Goal: Information Seeking & Learning: Learn about a topic

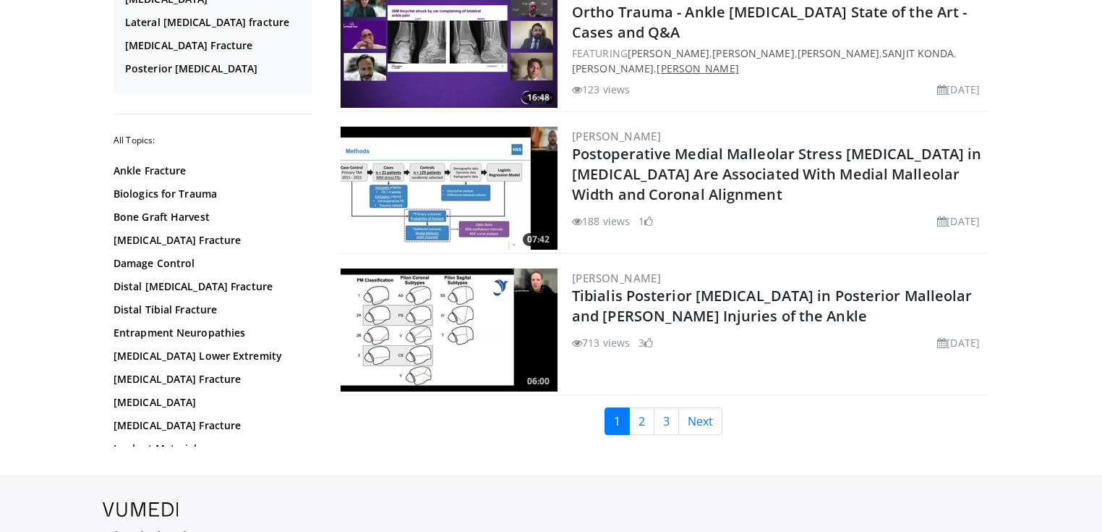
scroll to position [3298, 0]
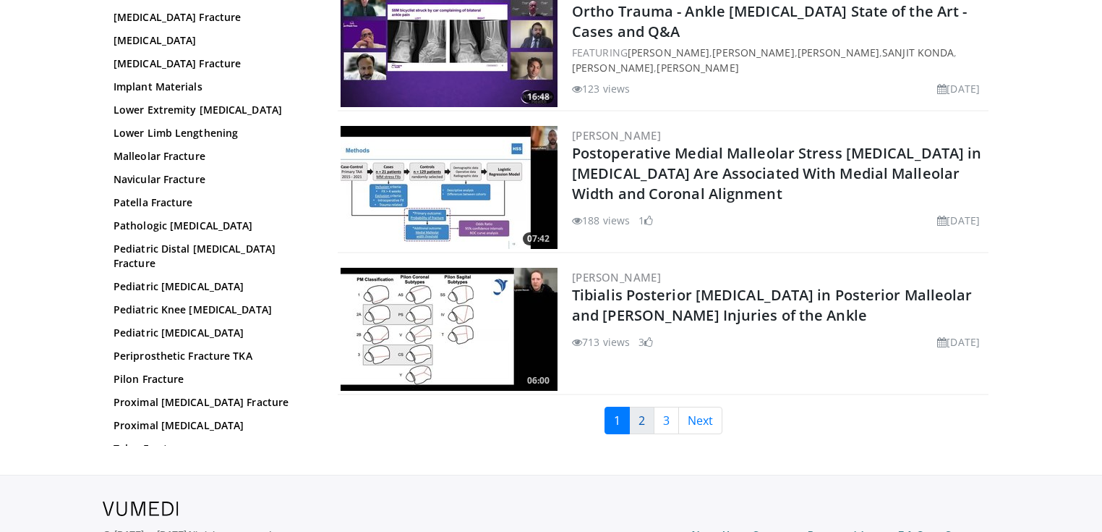
click at [644, 411] on link "2" at bounding box center [641, 419] width 25 height 27
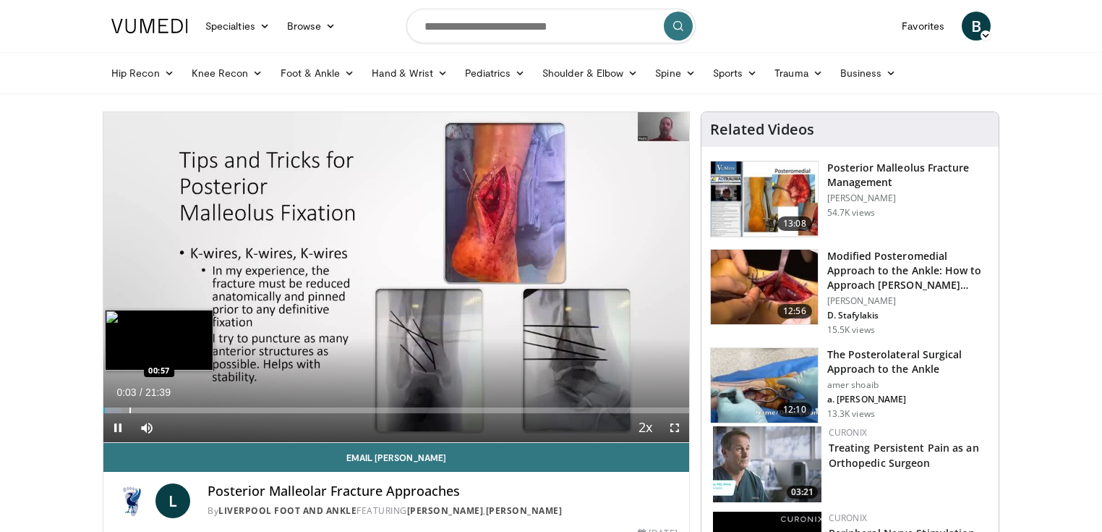
click at [129, 408] on div "Progress Bar" at bounding box center [129, 410] width 1 height 6
click at [146, 410] on div "Progress Bar" at bounding box center [146, 410] width 1 height 6
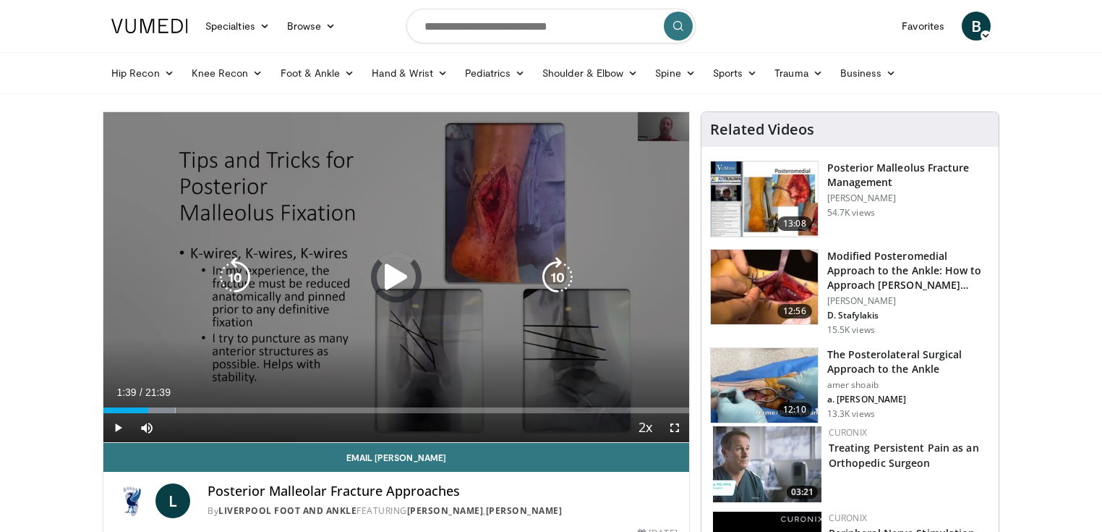
click at [169, 409] on div "Loaded : 12.29% 01:40 02:21" at bounding box center [396, 410] width 586 height 6
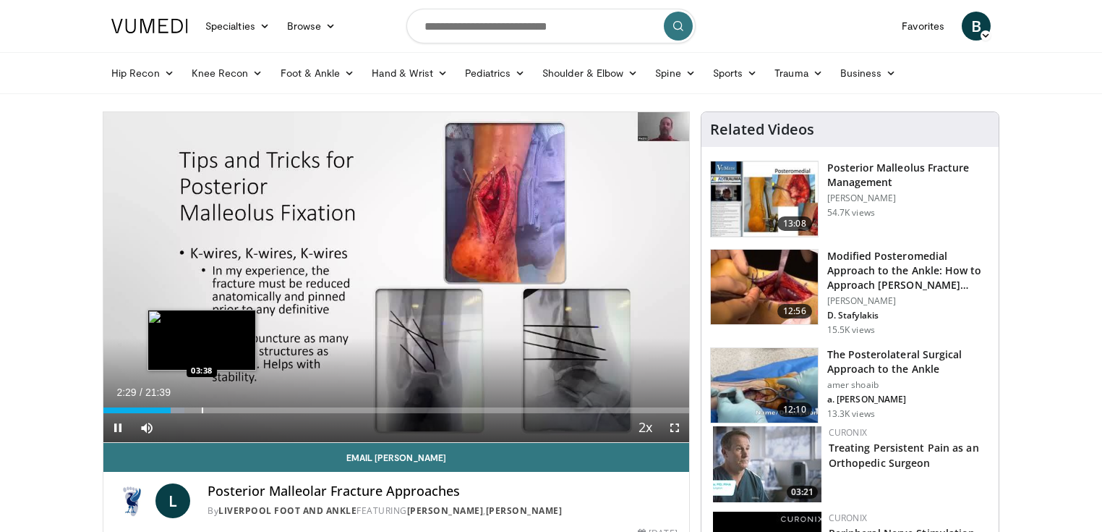
click at [202, 407] on div "Progress Bar" at bounding box center [202, 410] width 1 height 6
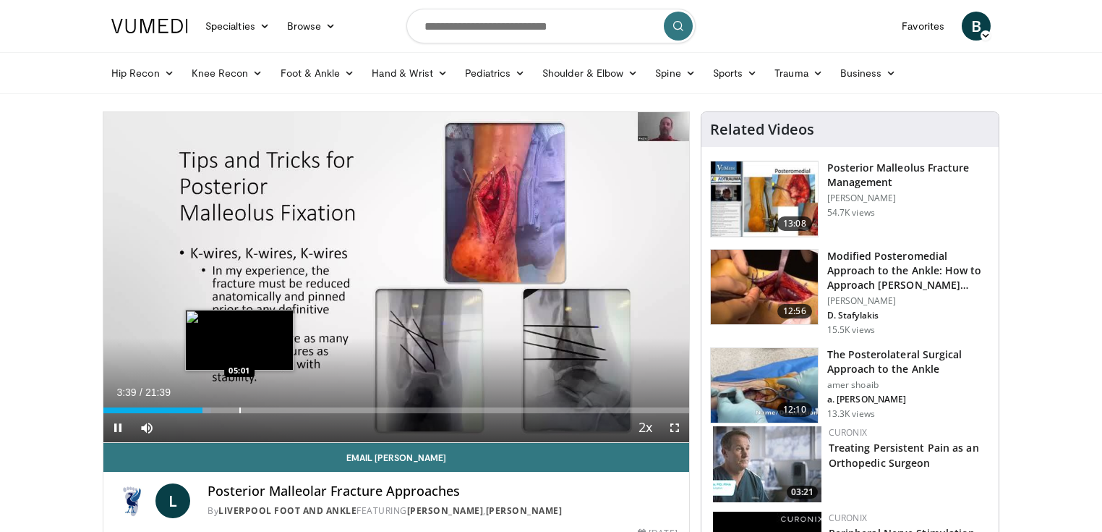
click at [239, 407] on div "Progress Bar" at bounding box center [239, 410] width 1 height 6
click at [267, 407] on div "Progress Bar" at bounding box center [267, 410] width 1 height 6
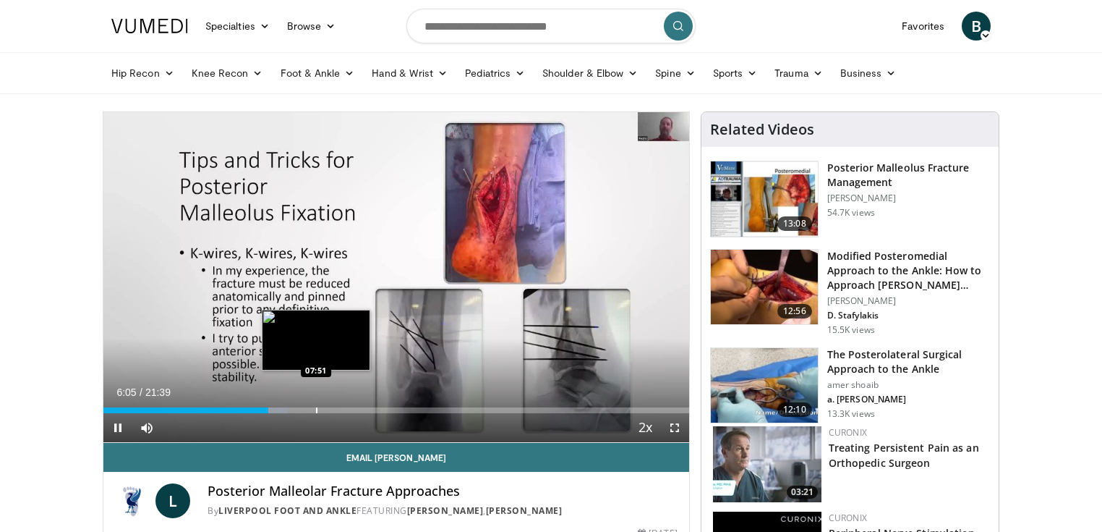
click at [317, 407] on div "Progress Bar" at bounding box center [316, 410] width 1 height 6
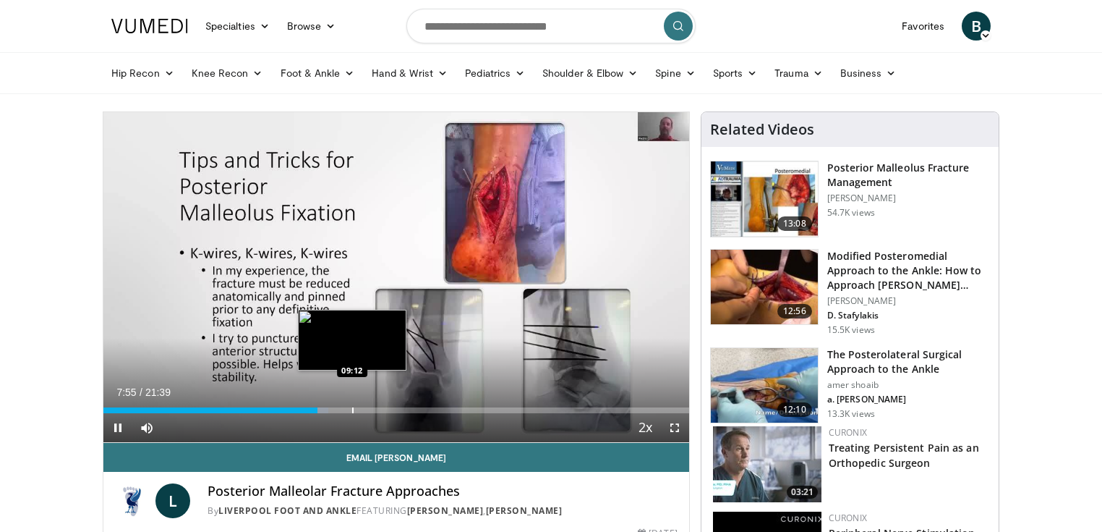
click at [353, 407] on div "Loaded : 38.47% 07:55 09:12" at bounding box center [396, 410] width 586 height 6
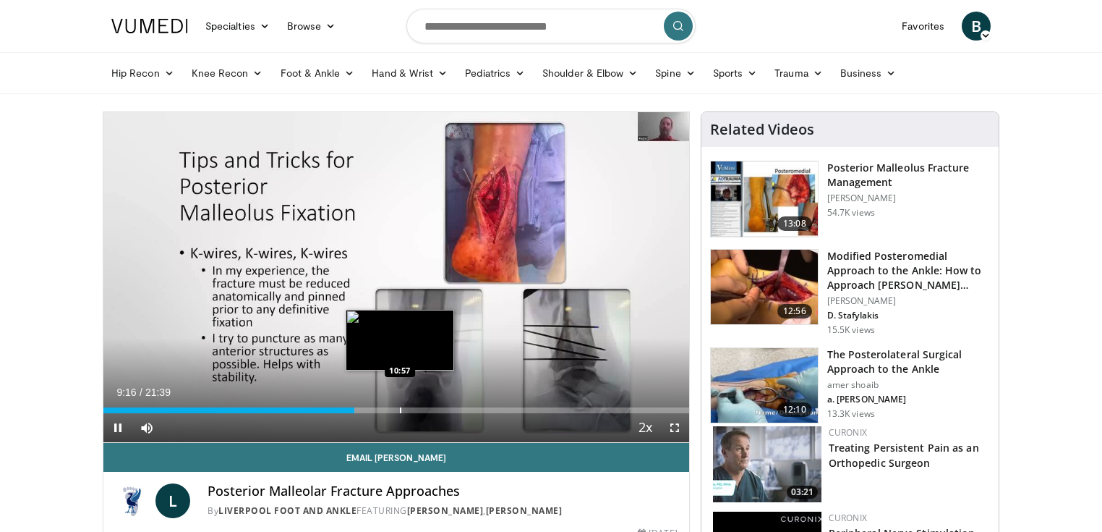
click at [400, 407] on div "Progress Bar" at bounding box center [400, 410] width 1 height 6
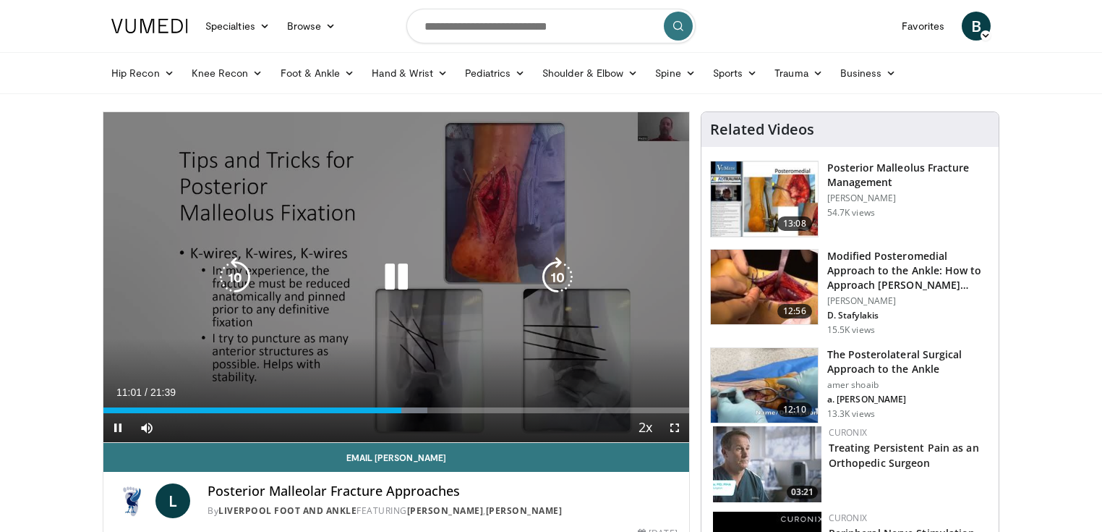
click at [206, 286] on div "10 seconds Tap to unmute" at bounding box center [396, 277] width 586 height 330
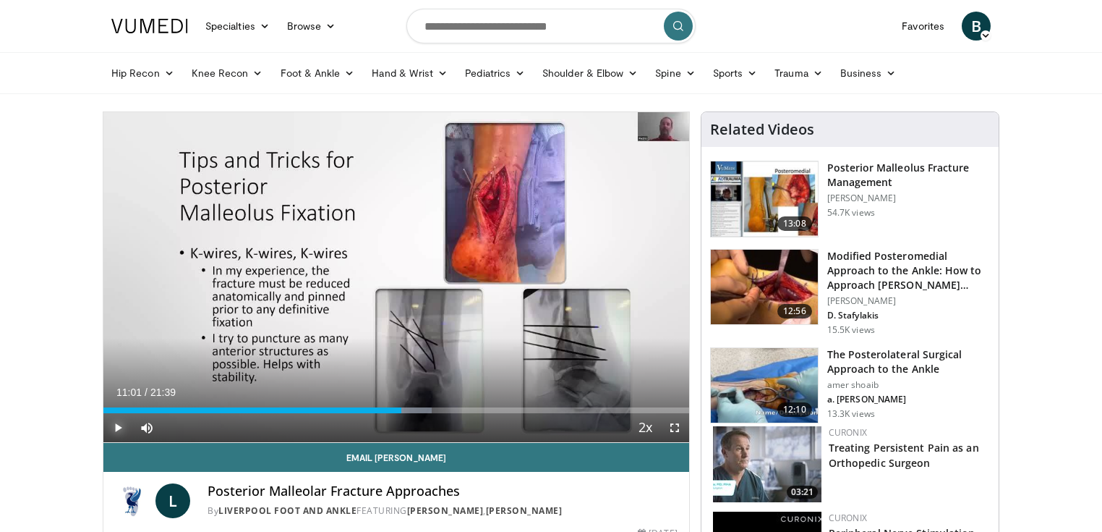
click at [116, 426] on span "Video Player" at bounding box center [117, 427] width 29 height 29
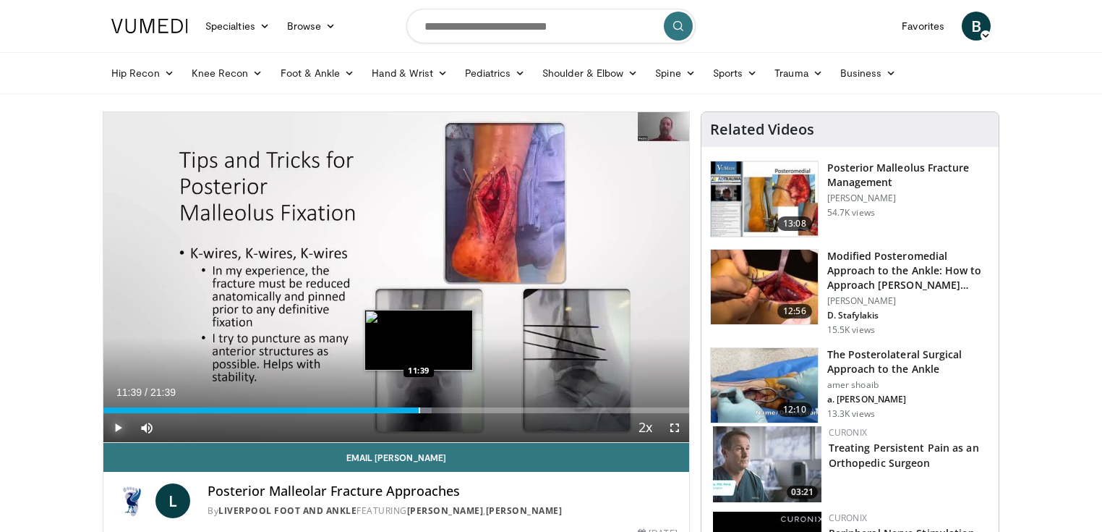
click at [419, 411] on div "Progress Bar" at bounding box center [419, 410] width 1 height 6
click at [437, 410] on div "Progress Bar" at bounding box center [437, 410] width 1 height 6
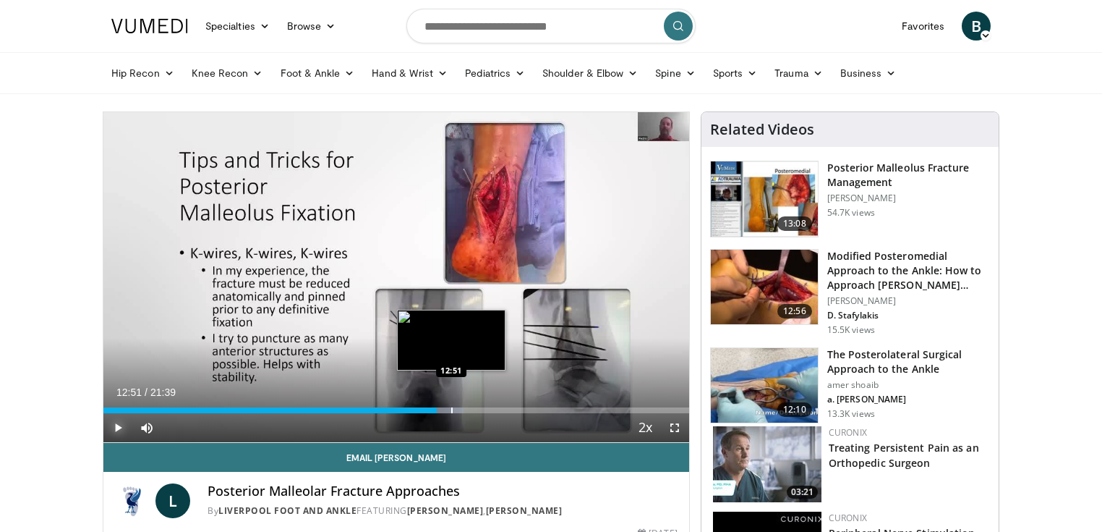
click at [451, 409] on div "Progress Bar" at bounding box center [451, 410] width 1 height 6
click at [467, 410] on div "Progress Bar" at bounding box center [467, 410] width 1 height 6
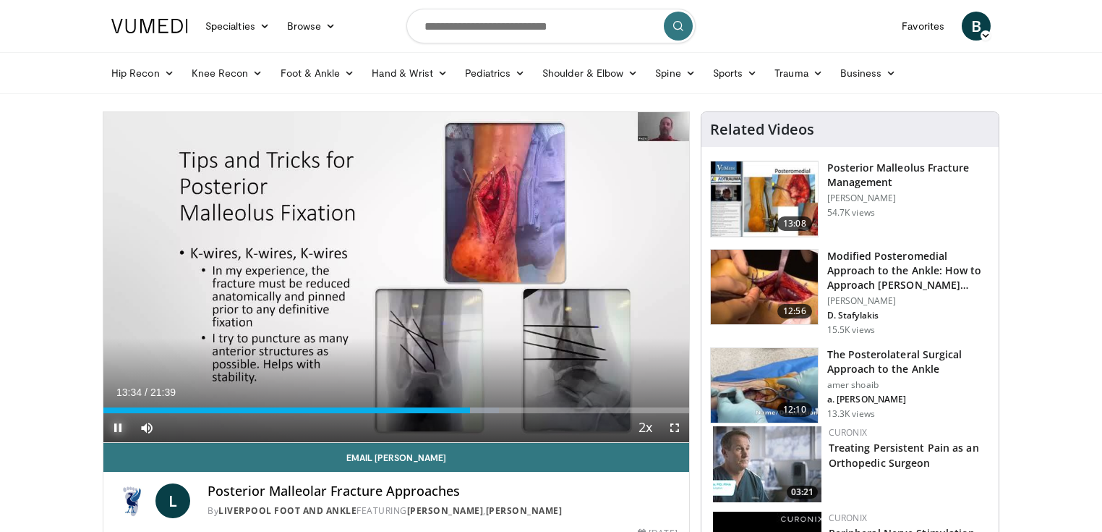
click at [113, 425] on span "Video Player" at bounding box center [117, 427] width 29 height 29
click at [116, 425] on span "Video Player" at bounding box center [117, 427] width 29 height 29
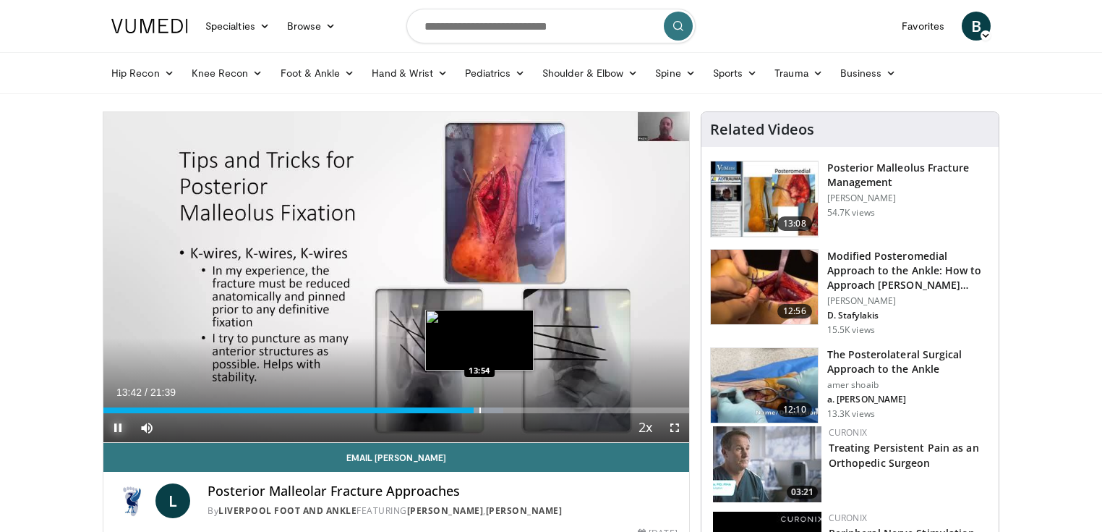
click at [479, 409] on div "Progress Bar" at bounding box center [479, 410] width 1 height 6
click at [489, 408] on div "Progress Bar" at bounding box center [489, 410] width 1 height 6
click at [500, 407] on div "Progress Bar" at bounding box center [500, 410] width 1 height 6
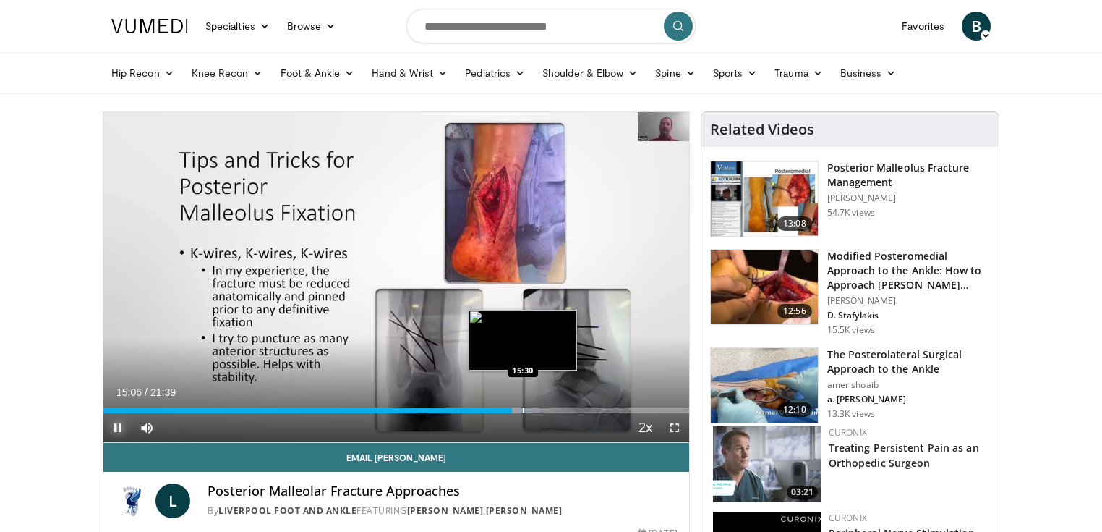
click at [523, 409] on div "Progress Bar" at bounding box center [523, 410] width 1 height 6
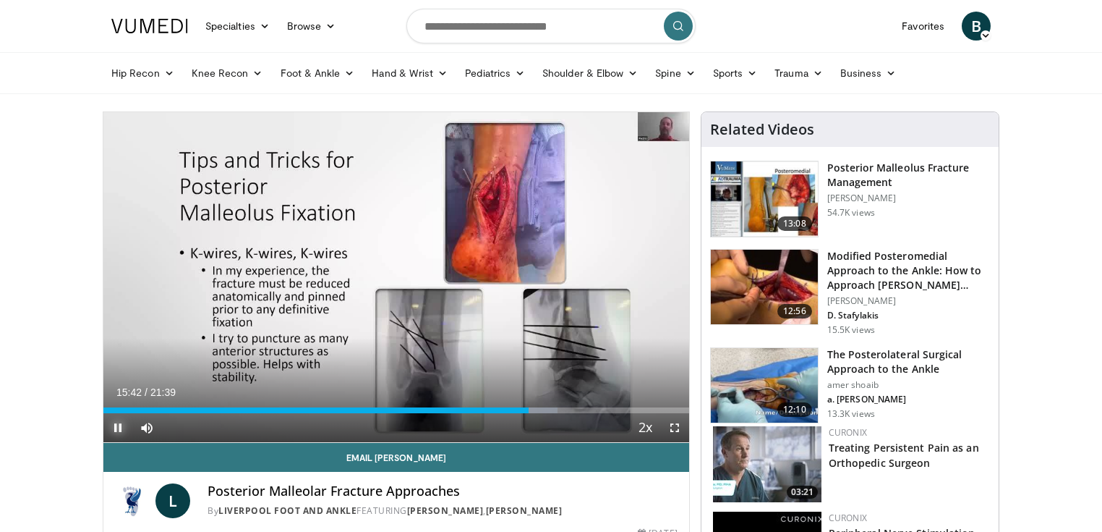
click at [124, 428] on span "Video Player" at bounding box center [117, 427] width 29 height 29
click at [118, 430] on span "Video Player" at bounding box center [117, 427] width 29 height 29
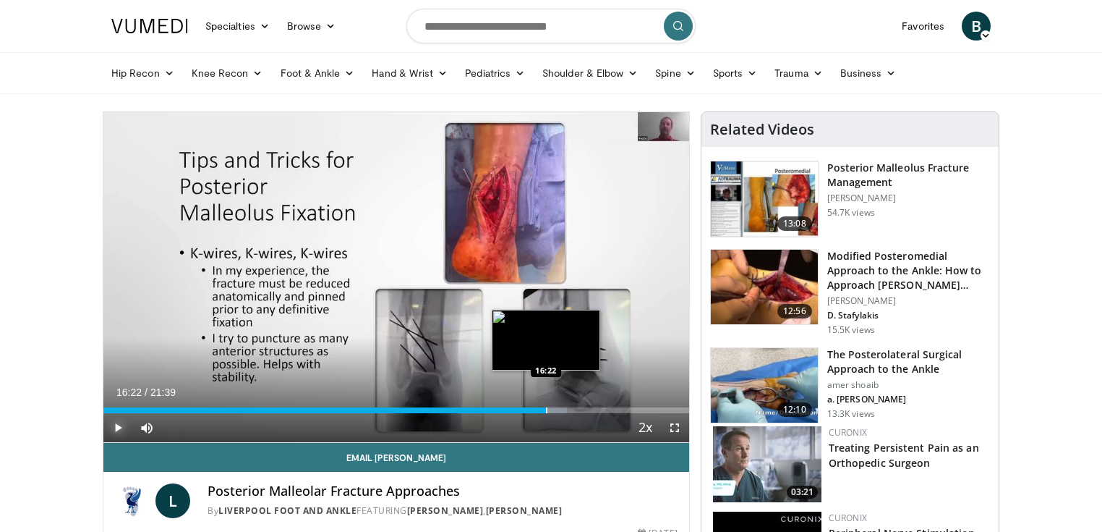
click at [546, 407] on div "Progress Bar" at bounding box center [546, 410] width 1 height 6
click at [556, 406] on div "Loaded : 79.12% 16:23 16:46" at bounding box center [396, 406] width 586 height 14
click at [572, 407] on div "Progress Bar" at bounding box center [572, 410] width 1 height 6
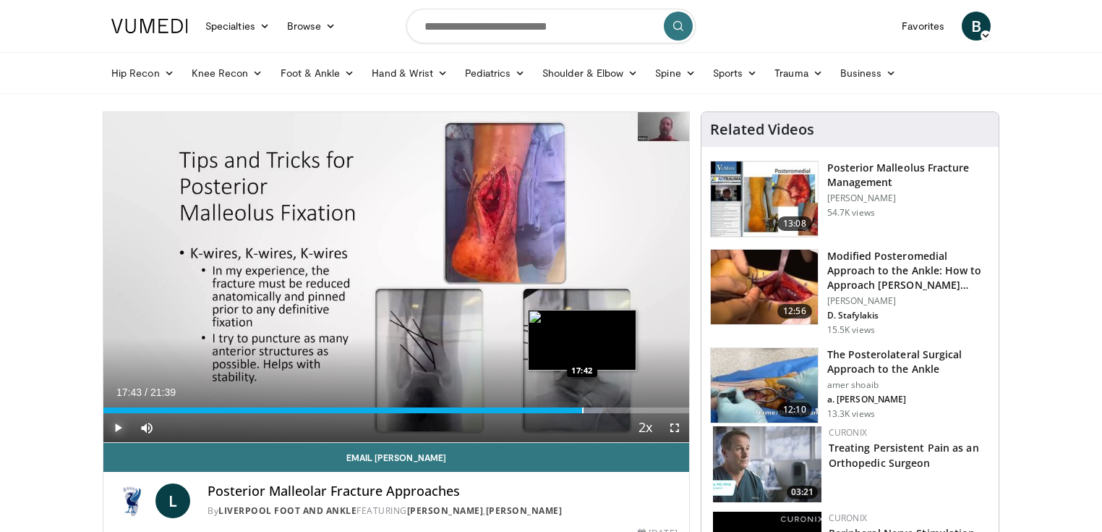
click at [582, 407] on div "Progress Bar" at bounding box center [582, 410] width 1 height 6
click at [600, 408] on div "Progress Bar" at bounding box center [600, 410] width 1 height 6
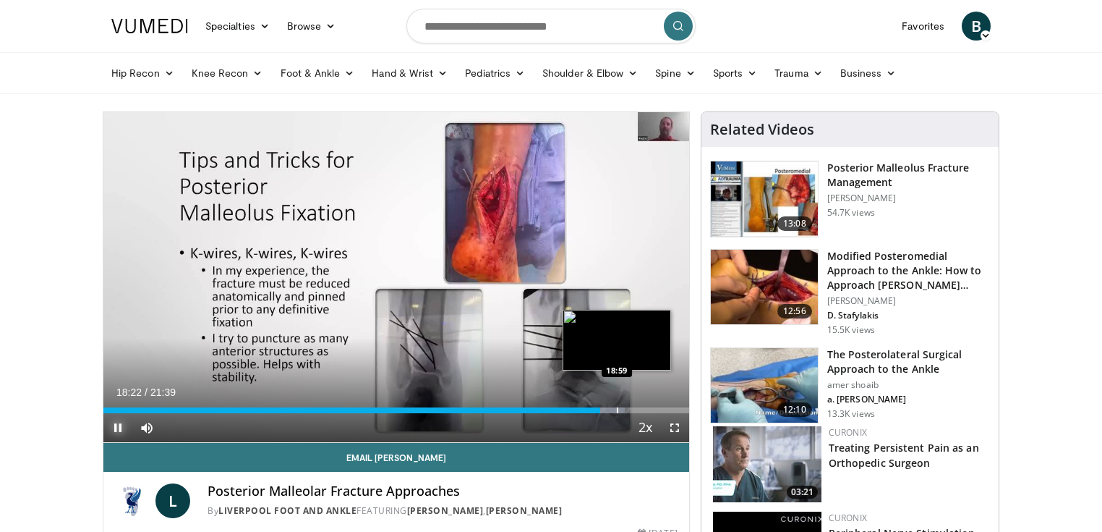
click at [618, 408] on div "Progress Bar" at bounding box center [617, 410] width 1 height 6
click at [633, 409] on div "Progress Bar" at bounding box center [633, 410] width 1 height 6
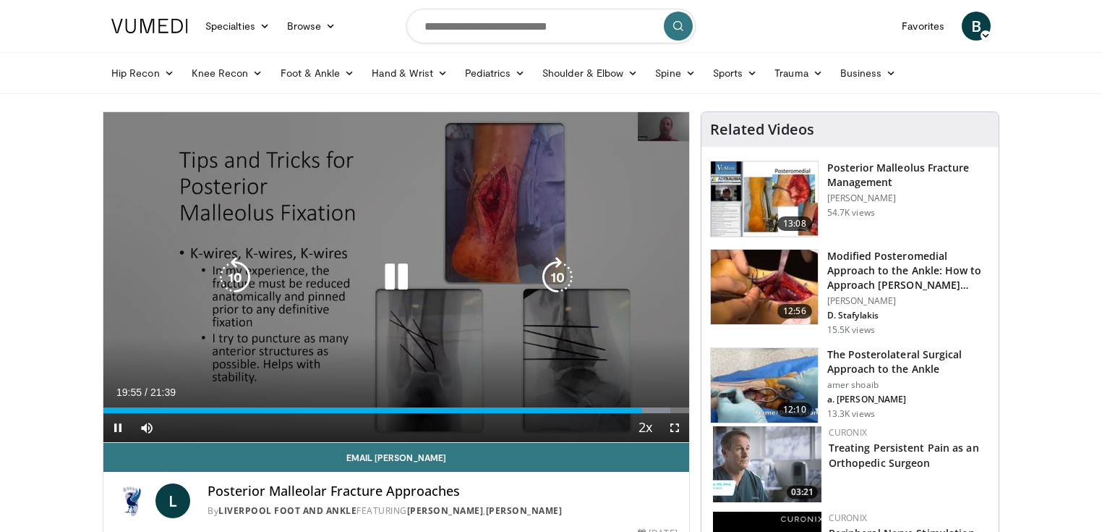
click at [255, 350] on div "10 seconds Tap to unmute" at bounding box center [396, 277] width 586 height 330
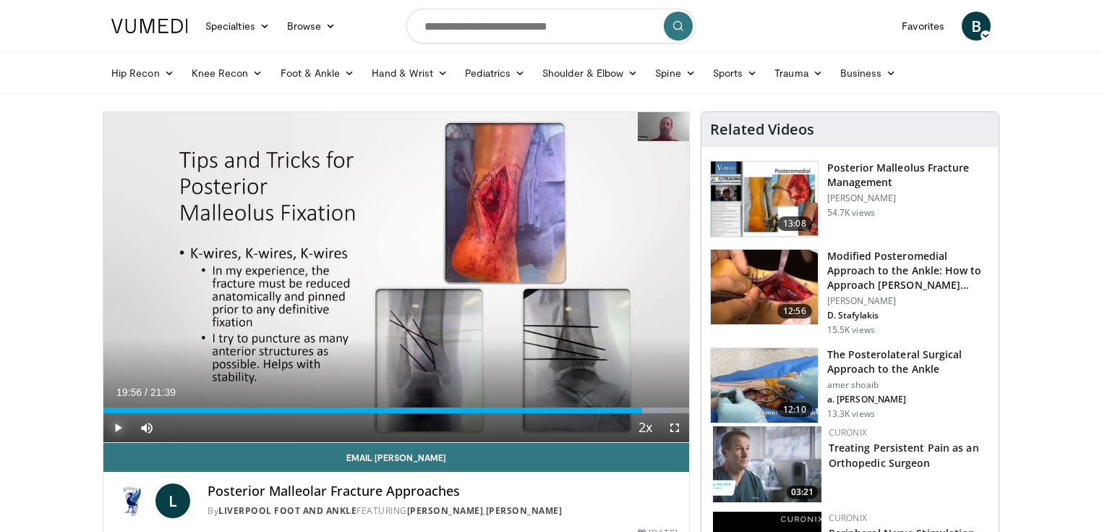
click at [118, 425] on span "Video Player" at bounding box center [117, 427] width 29 height 29
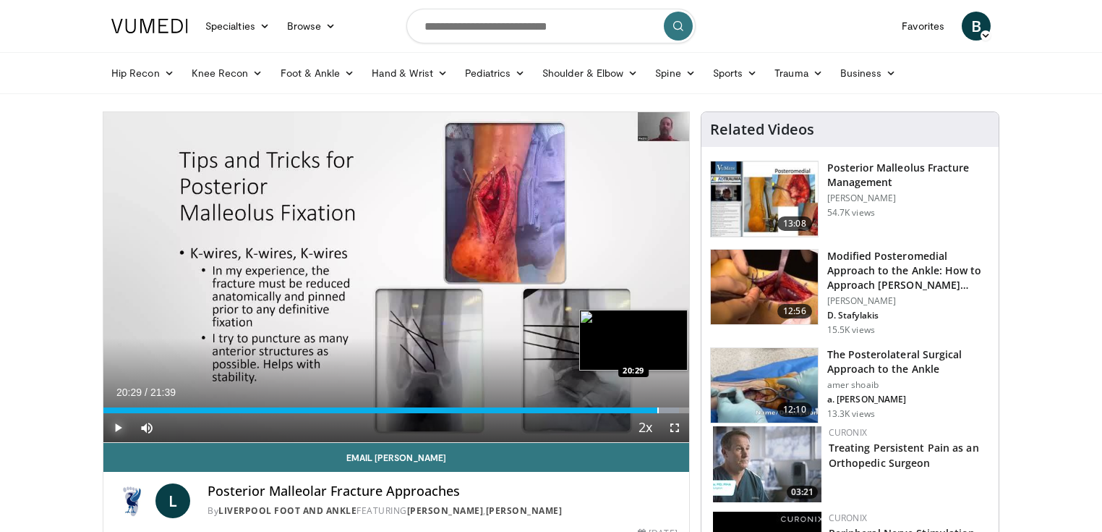
click at [657, 407] on div "Progress Bar" at bounding box center [657, 410] width 1 height 6
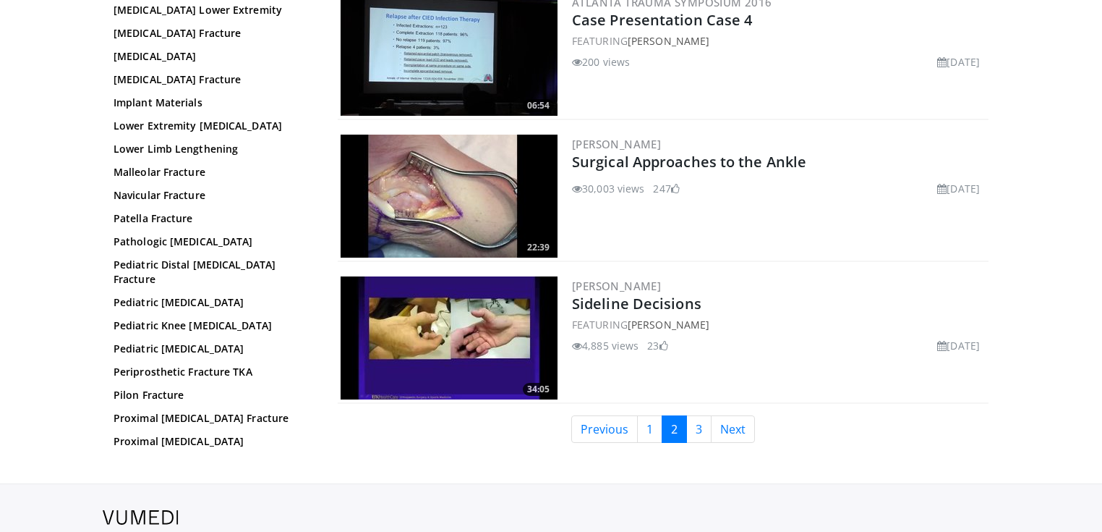
scroll to position [3298, 0]
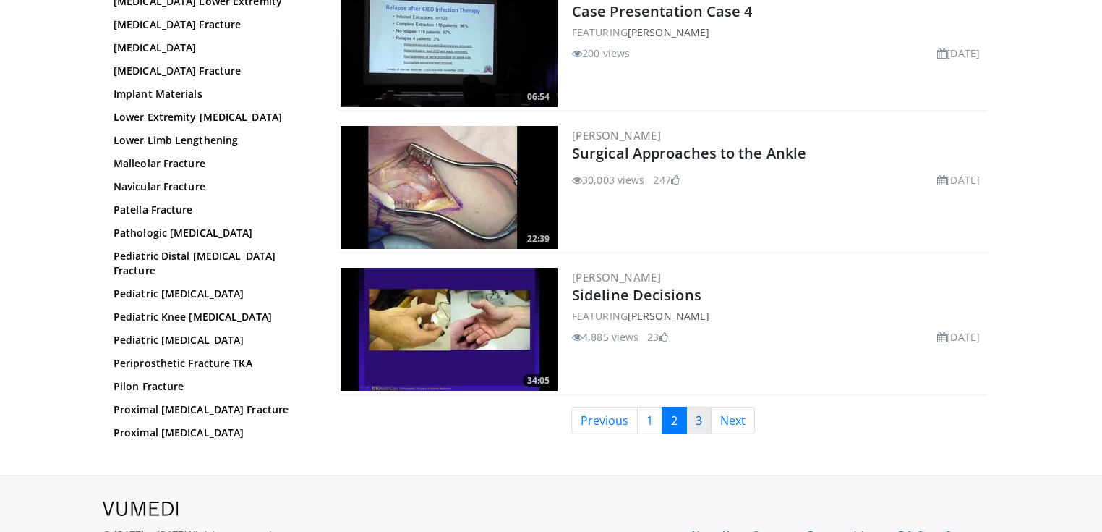
click at [697, 417] on link "3" at bounding box center [698, 419] width 25 height 27
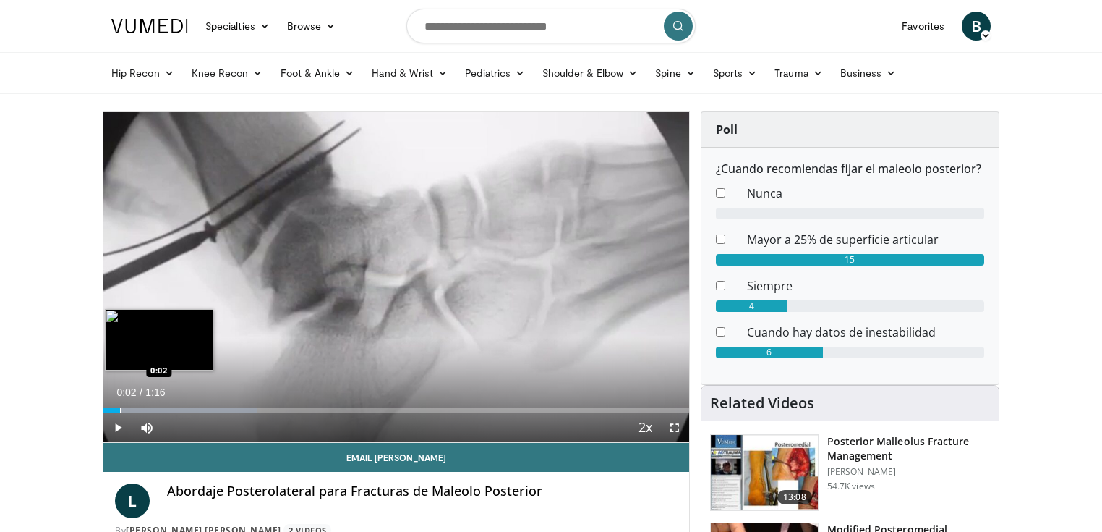
click at [120, 409] on div "Progress Bar" at bounding box center [120, 410] width 1 height 6
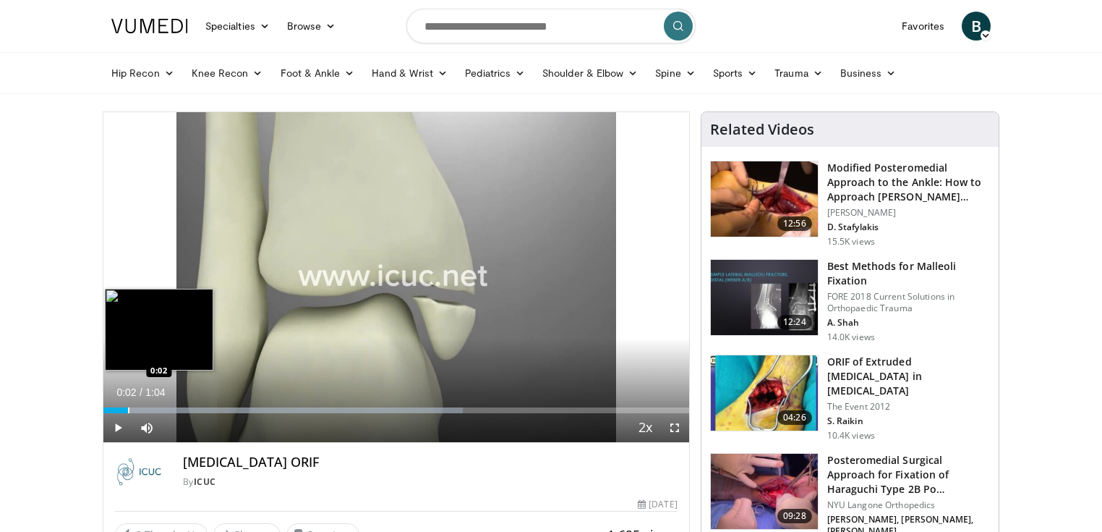
click at [128, 408] on div "Progress Bar" at bounding box center [128, 410] width 1 height 6
click at [158, 407] on div "Progress Bar" at bounding box center [158, 410] width 1 height 6
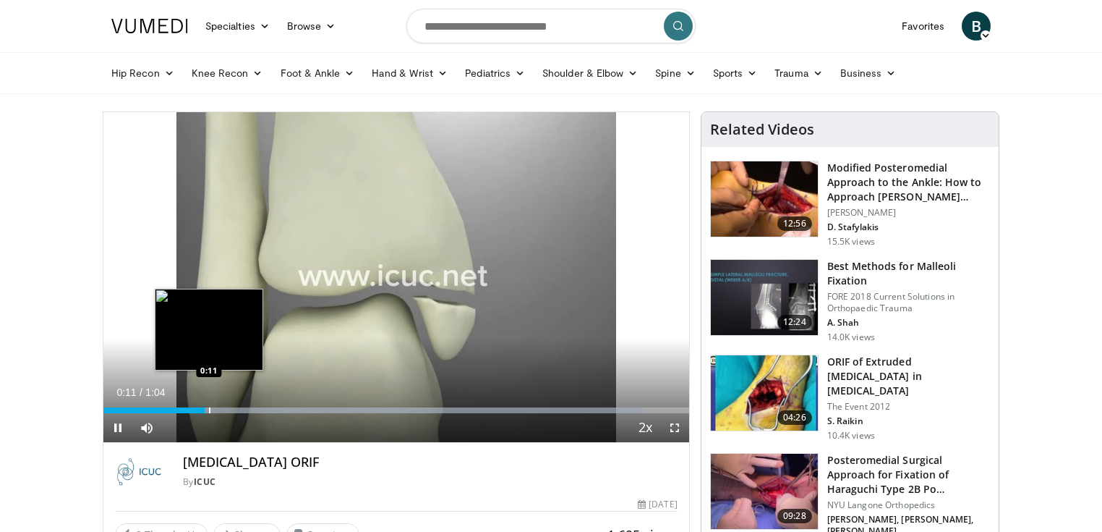
click at [209, 408] on div "Progress Bar" at bounding box center [209, 410] width 1 height 6
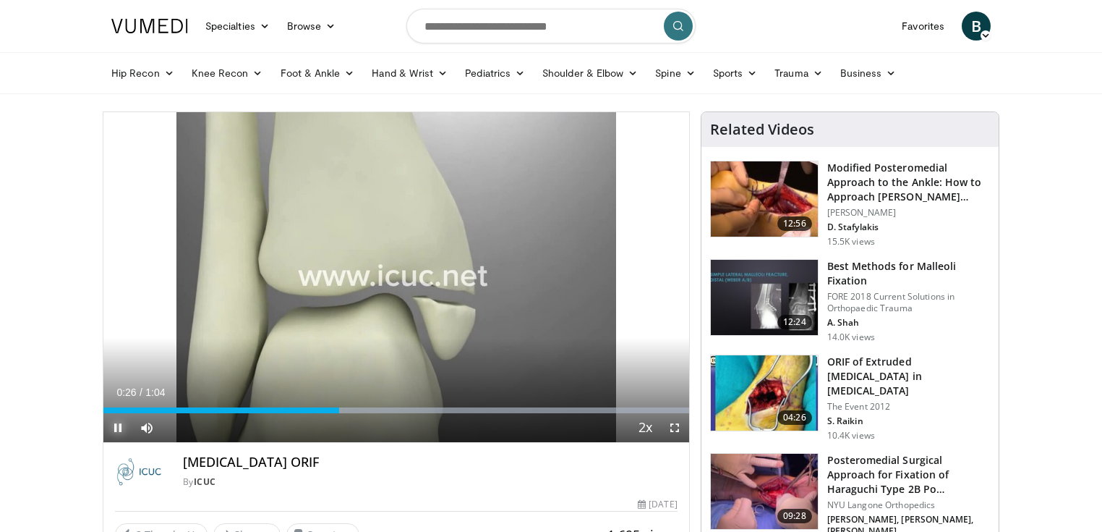
click at [119, 430] on span "Video Player" at bounding box center [117, 427] width 29 height 29
click at [676, 427] on span "Video Player" at bounding box center [674, 427] width 29 height 29
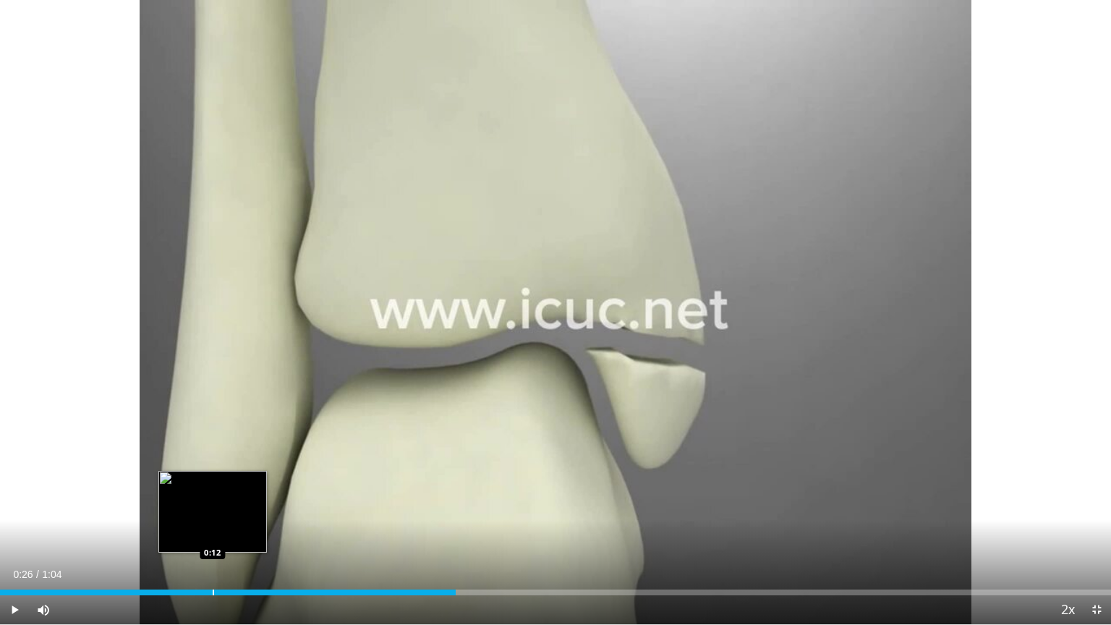
click at [212, 531] on div "Loaded : 0.00% 0:26 0:12" at bounding box center [555, 588] width 1111 height 14
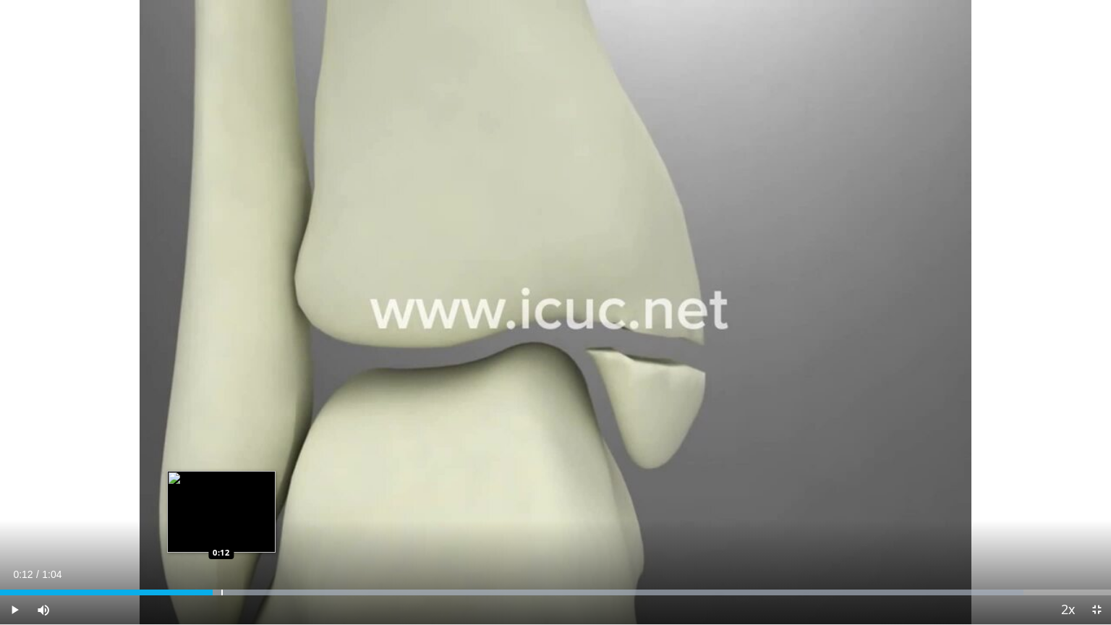
click at [221, 531] on div "Progress Bar" at bounding box center [221, 592] width 1 height 6
click at [230, 531] on div "Progress Bar" at bounding box center [230, 592] width 1 height 6
click at [242, 531] on div "Progress Bar" at bounding box center [242, 592] width 1 height 6
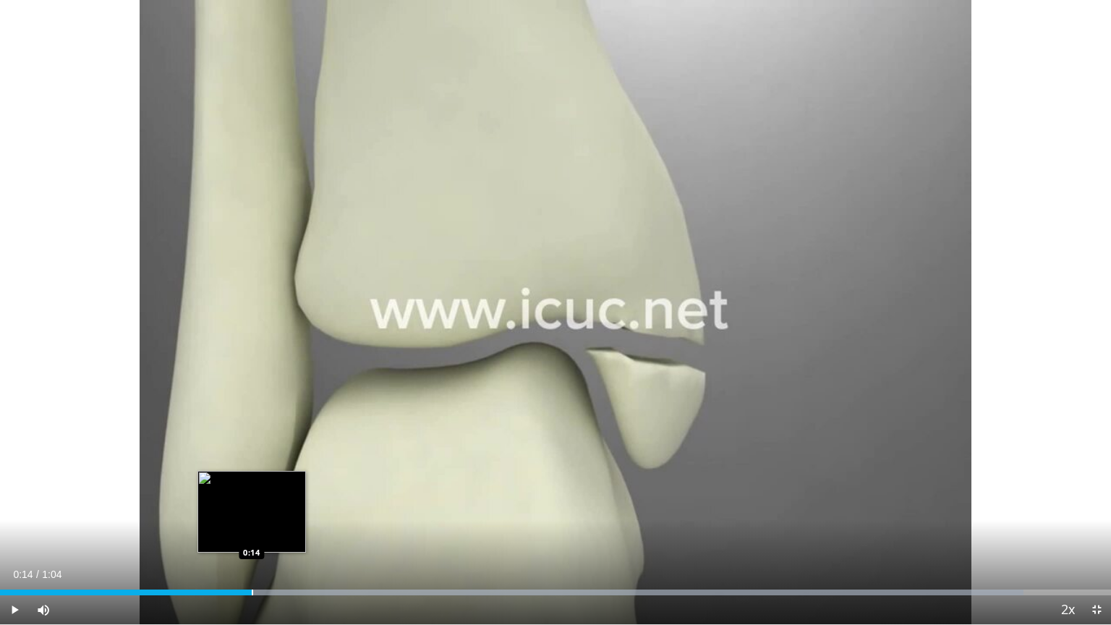
click at [252, 531] on div "Progress Bar" at bounding box center [252, 592] width 1 height 6
click at [266, 531] on div "Loaded : 92.10% 0:15 0:15" at bounding box center [555, 592] width 1111 height 6
click at [273, 531] on div "Progress Bar" at bounding box center [272, 592] width 1 height 6
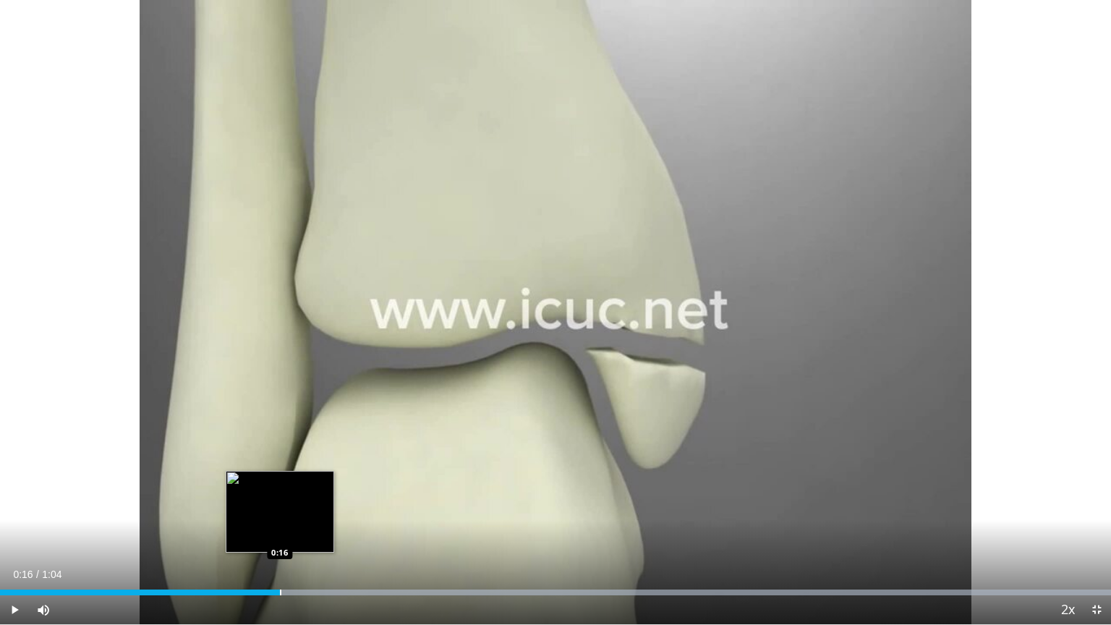
click at [280, 531] on div "Progress Bar" at bounding box center [280, 592] width 1 height 6
click at [289, 531] on div "Progress Bar" at bounding box center [289, 592] width 1 height 6
click at [300, 531] on div "Progress Bar" at bounding box center [299, 592] width 1 height 6
click at [264, 531] on div "0:17" at bounding box center [150, 592] width 300 height 6
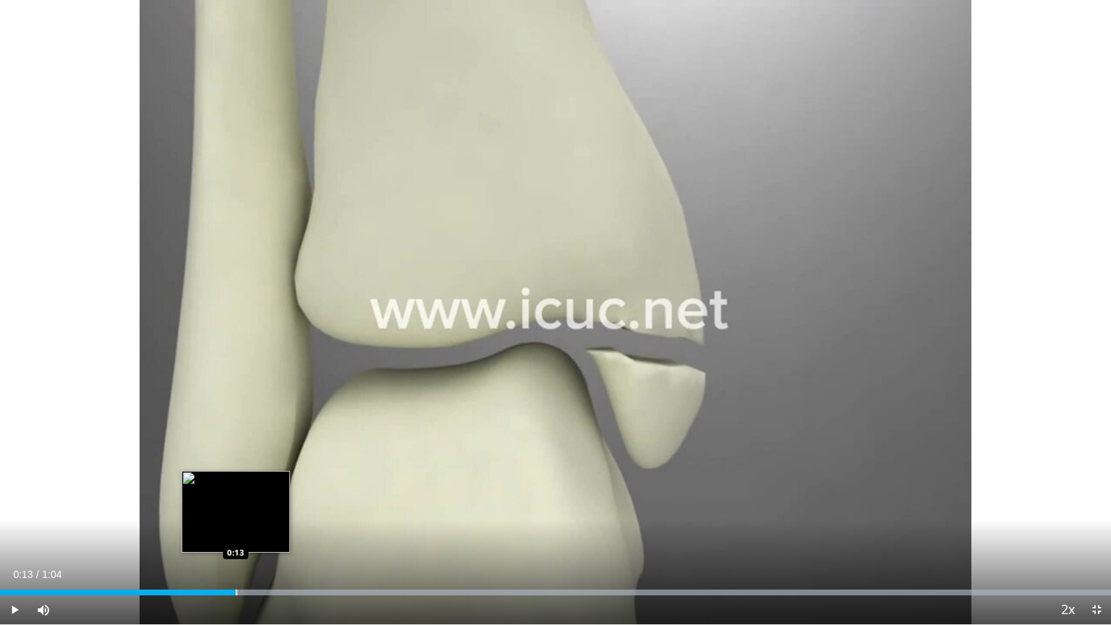
click at [236, 531] on div "Progress Bar" at bounding box center [236, 592] width 1 height 6
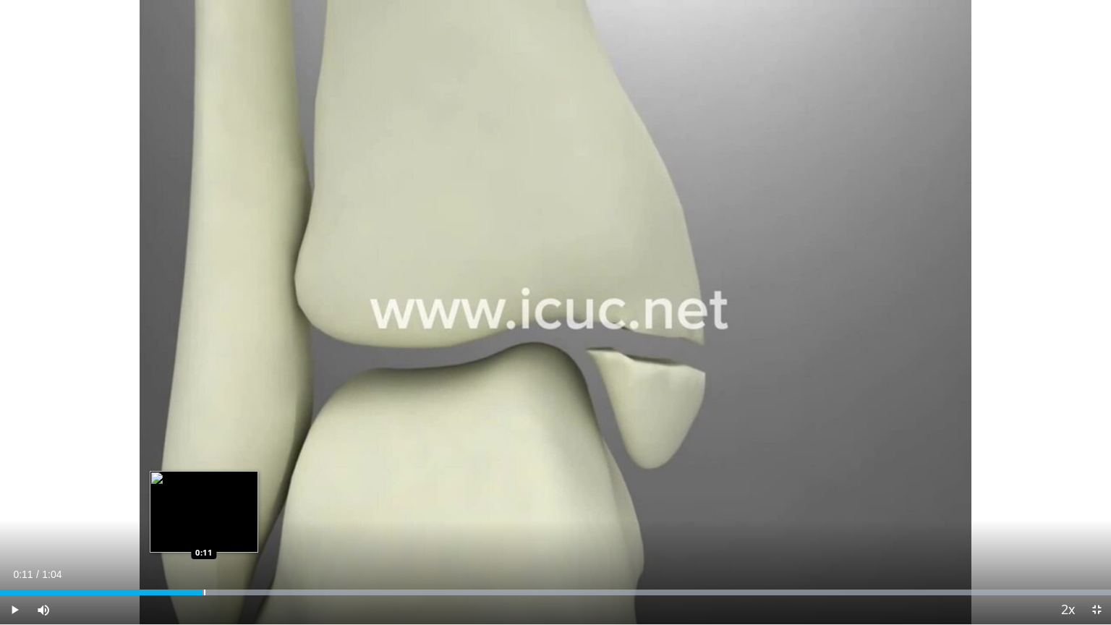
click at [202, 531] on div "0:11" at bounding box center [101, 592] width 202 height 6
click at [216, 531] on div "Progress Bar" at bounding box center [216, 592] width 1 height 6
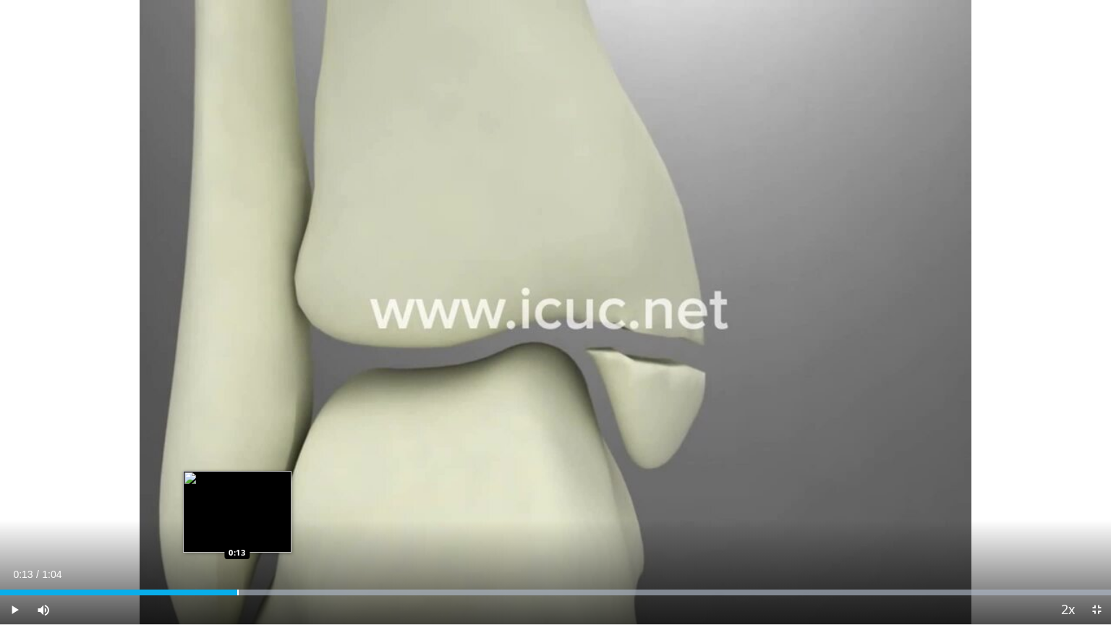
click at [237, 531] on div "Progress Bar" at bounding box center [237, 592] width 1 height 6
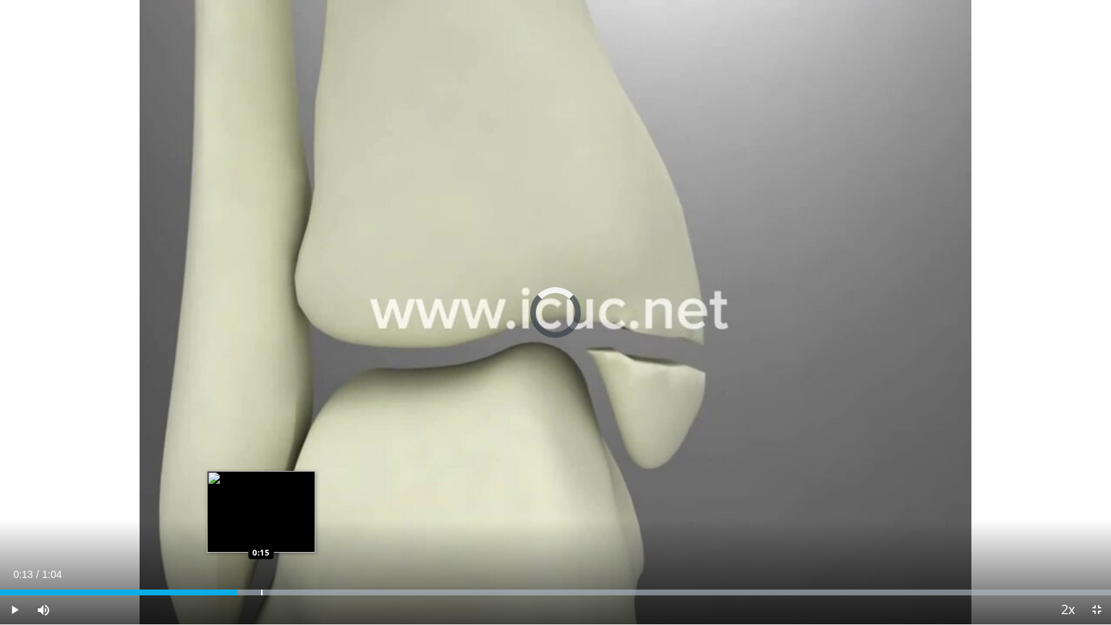
click at [261, 531] on div "Progress Bar" at bounding box center [261, 592] width 1 height 6
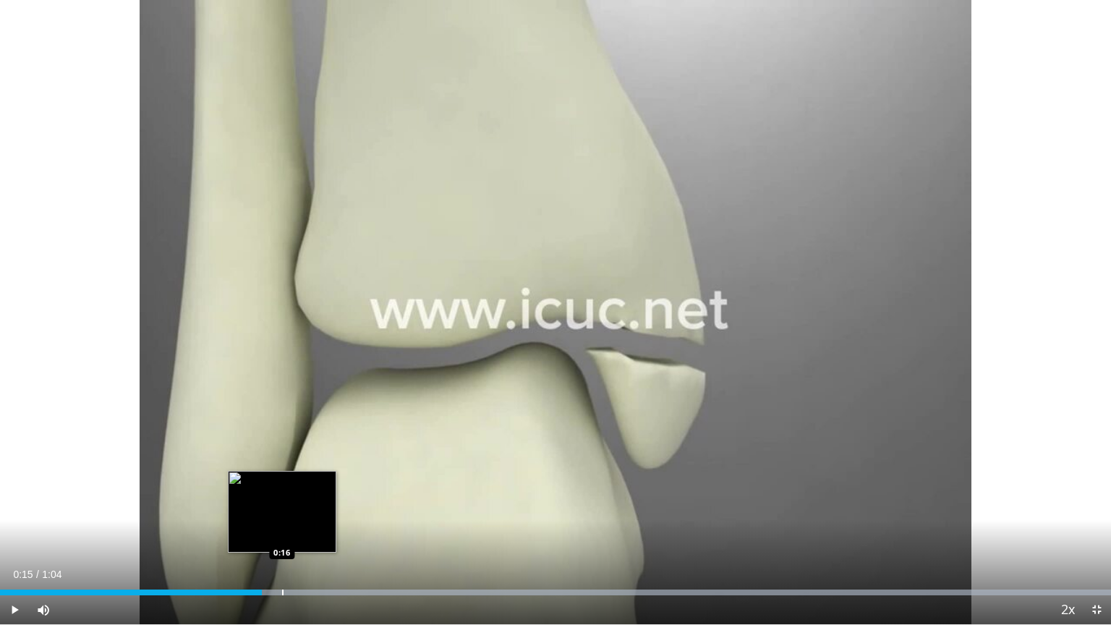
click at [283, 531] on div "Progress Bar" at bounding box center [282, 592] width 1 height 6
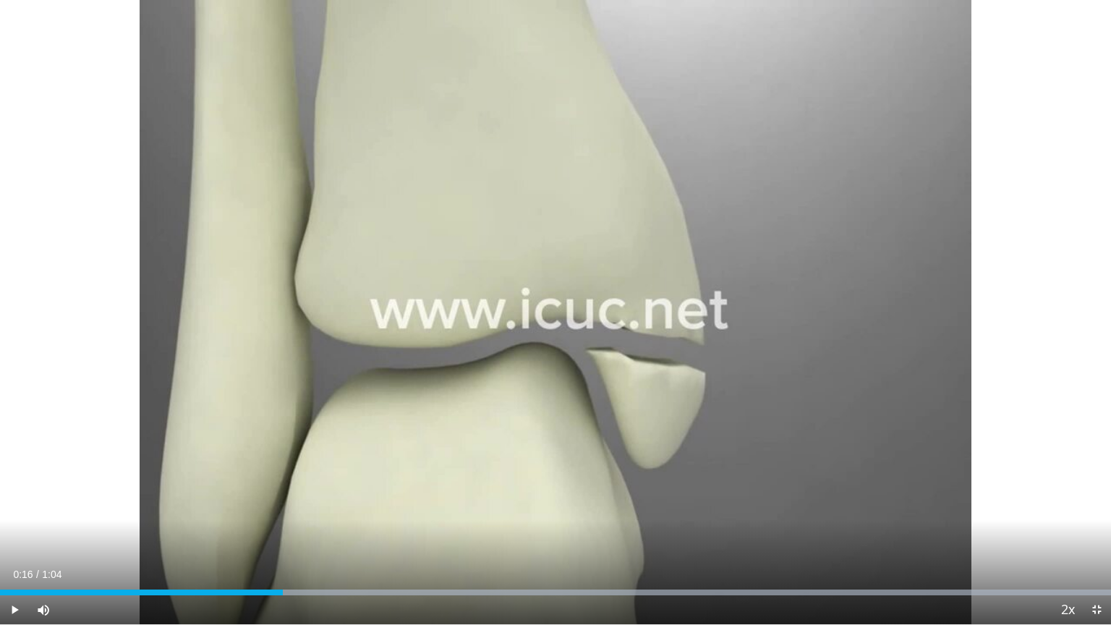
click at [295, 531] on div "Current Time 0:16 / Duration 1:04 Play Skip Backward Skip Forward Mute 75% Load…" at bounding box center [555, 609] width 1111 height 29
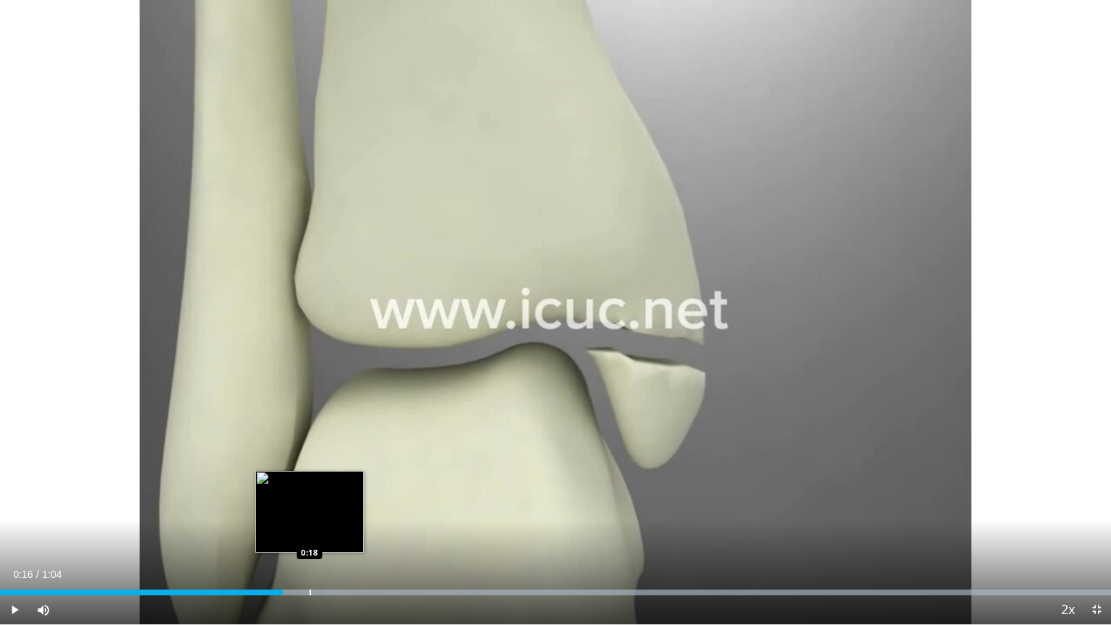
click at [310, 531] on div "Progress Bar" at bounding box center [310, 592] width 1 height 6
click at [323, 531] on div "Progress Bar" at bounding box center [323, 592] width 1 height 6
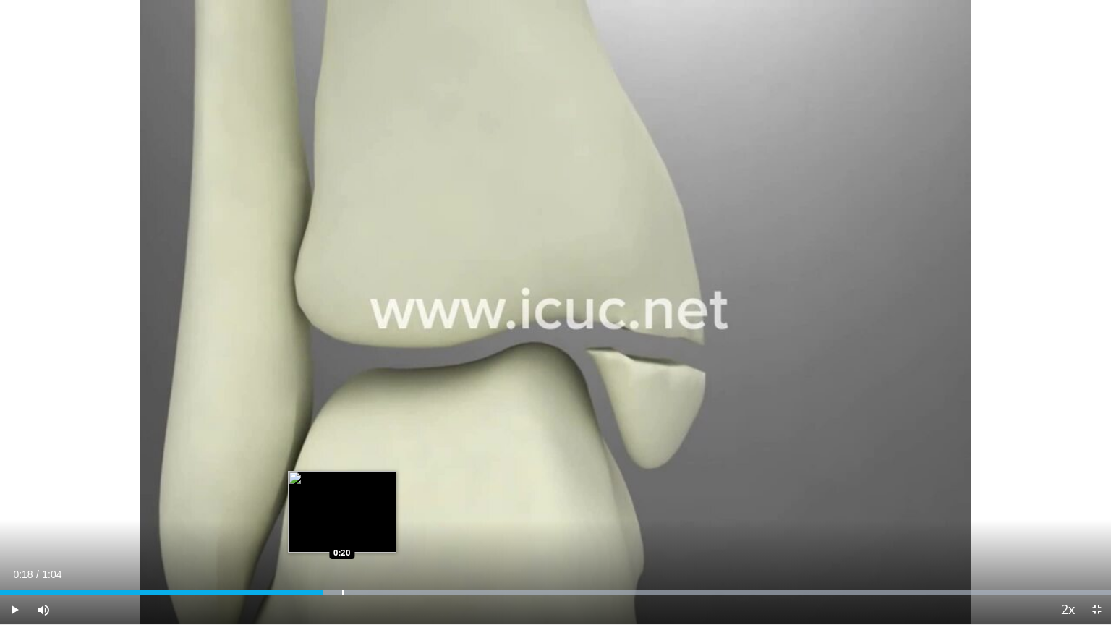
click at [343, 531] on div "Progress Bar" at bounding box center [342, 592] width 1 height 6
click at [359, 531] on div "Progress Bar" at bounding box center [359, 592] width 1 height 6
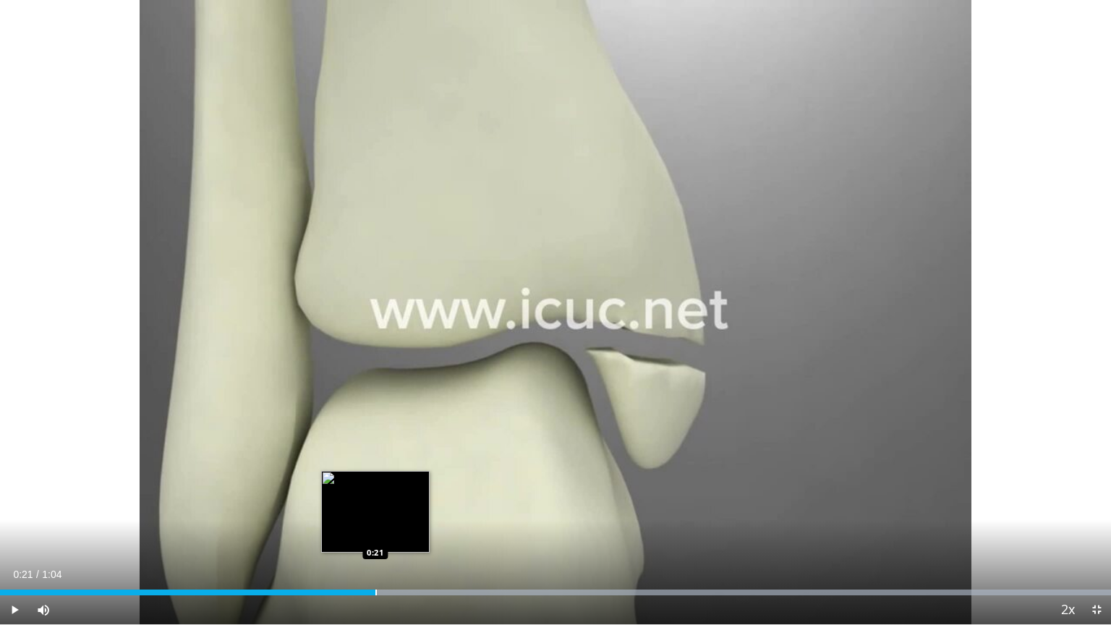
click at [375, 531] on div "Progress Bar" at bounding box center [375, 592] width 1 height 6
click at [385, 531] on div "Progress Bar" at bounding box center [385, 592] width 1 height 6
click at [398, 531] on div "Progress Bar" at bounding box center [398, 592] width 1 height 6
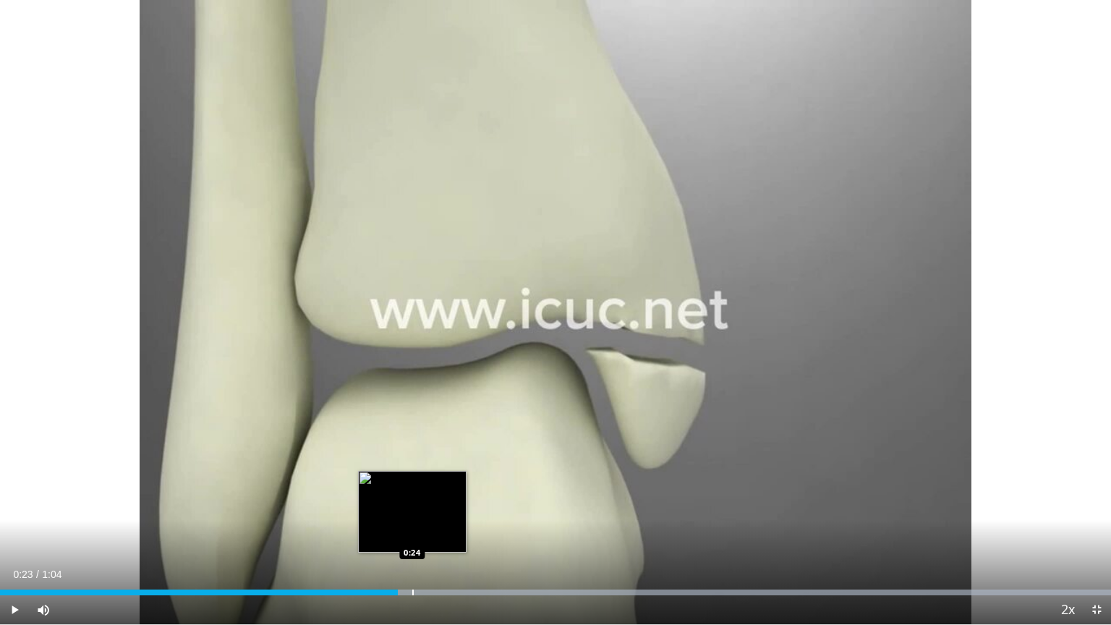
click at [412, 531] on div "Progress Bar" at bounding box center [412, 592] width 1 height 6
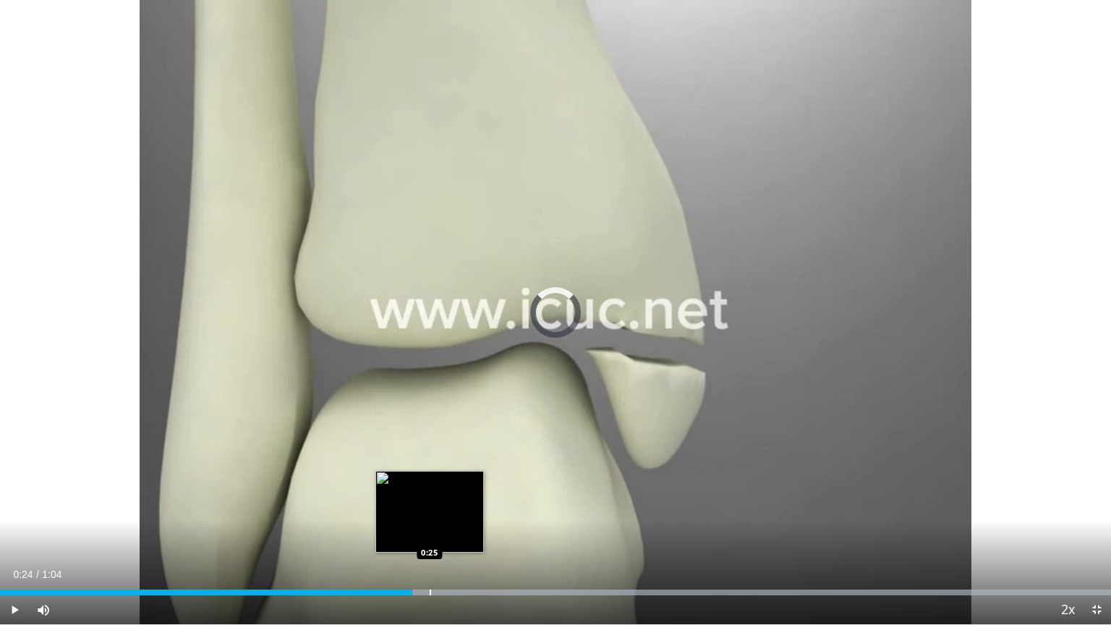
click at [430, 531] on div "Progress Bar" at bounding box center [430, 592] width 1 height 6
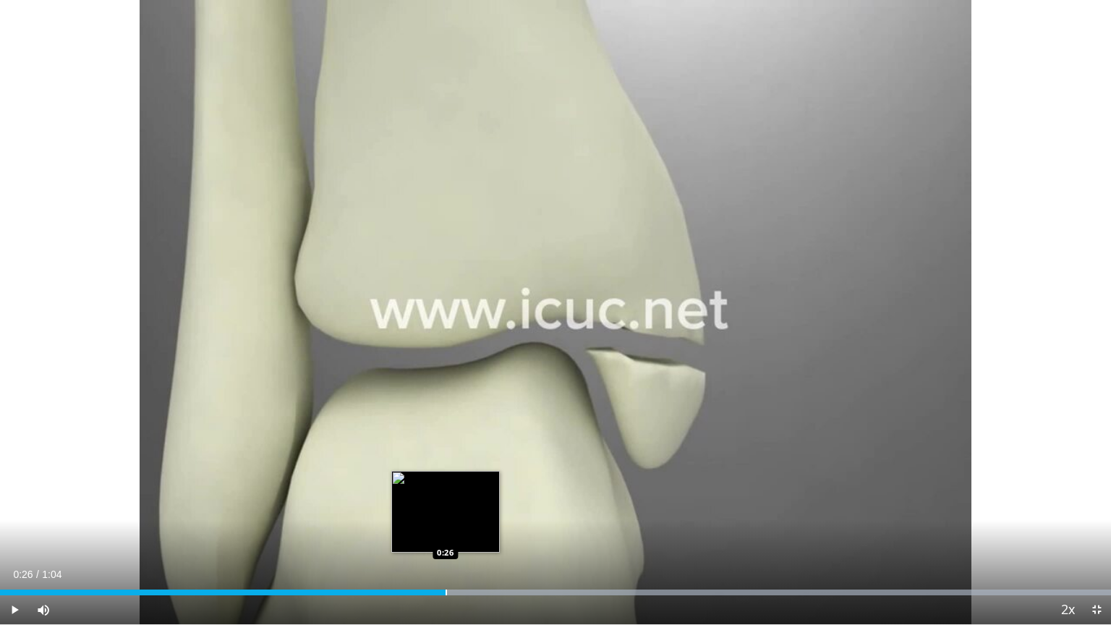
click at [445, 531] on div "Loaded : 100.00% 0:26 0:26" at bounding box center [555, 588] width 1111 height 14
click at [464, 531] on div "Progress Bar" at bounding box center [463, 592] width 1 height 6
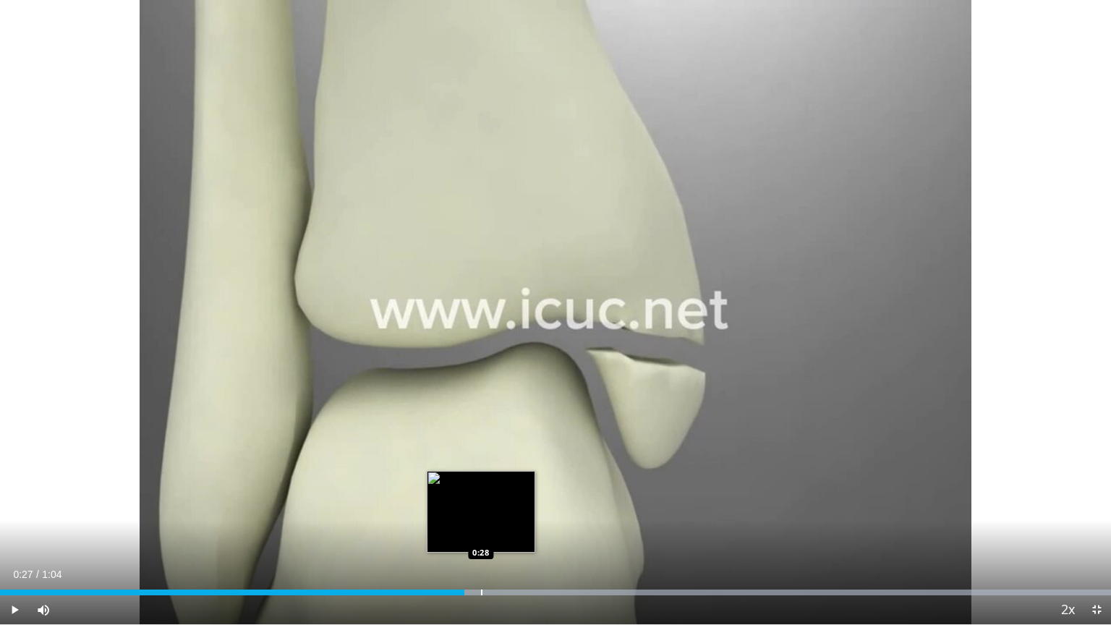
click at [482, 531] on div "Progress Bar" at bounding box center [481, 592] width 1 height 6
click at [498, 531] on div "Progress Bar" at bounding box center [498, 592] width 1 height 6
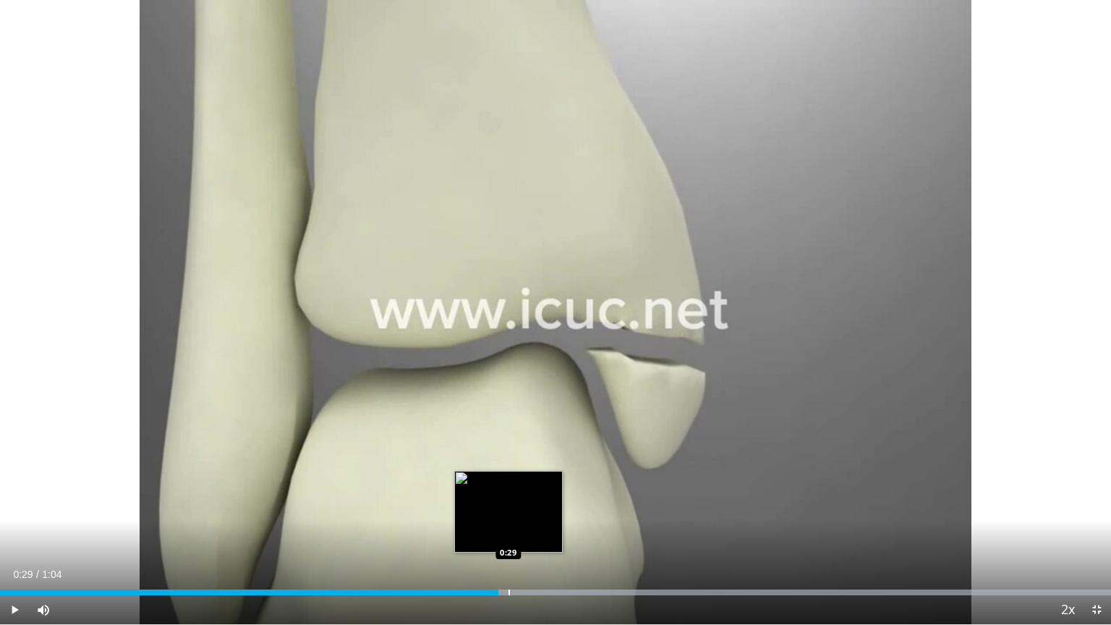
click at [509, 531] on div "Progress Bar" at bounding box center [508, 592] width 1 height 6
click at [529, 531] on div "Progress Bar" at bounding box center [641, 592] width 940 height 6
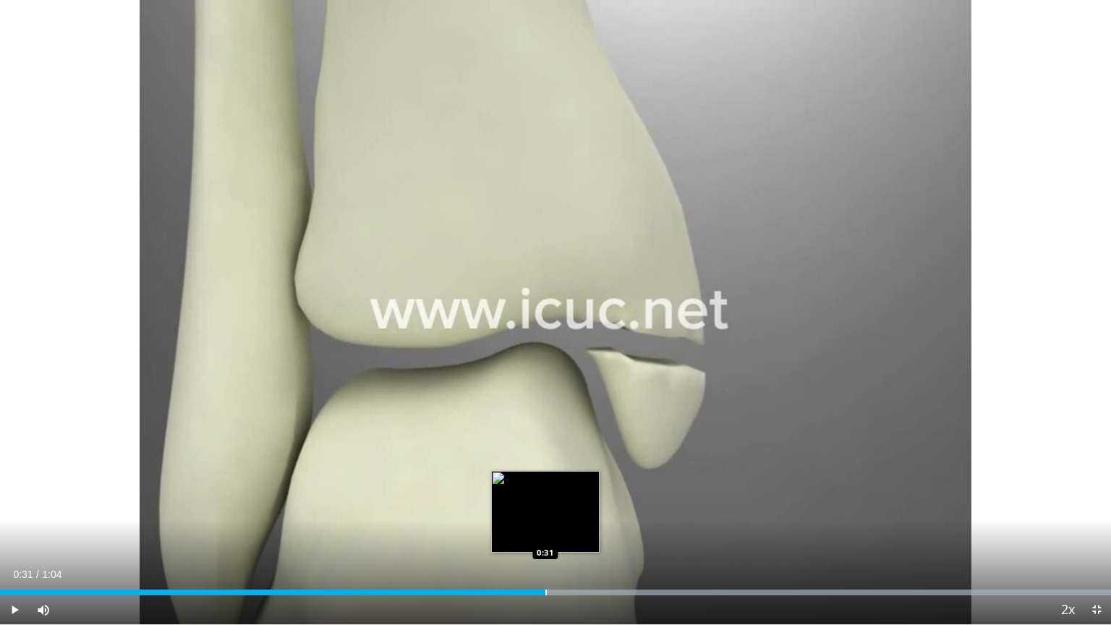
click at [545, 531] on div "Loaded : 100.00% 0:31 0:31" at bounding box center [555, 588] width 1111 height 14
click at [553, 531] on div "Loaded : 100.00% 0:31 0:32" at bounding box center [555, 588] width 1111 height 14
click at [573, 531] on div "Loaded : 100.00% 0:32 0:33" at bounding box center [555, 588] width 1111 height 14
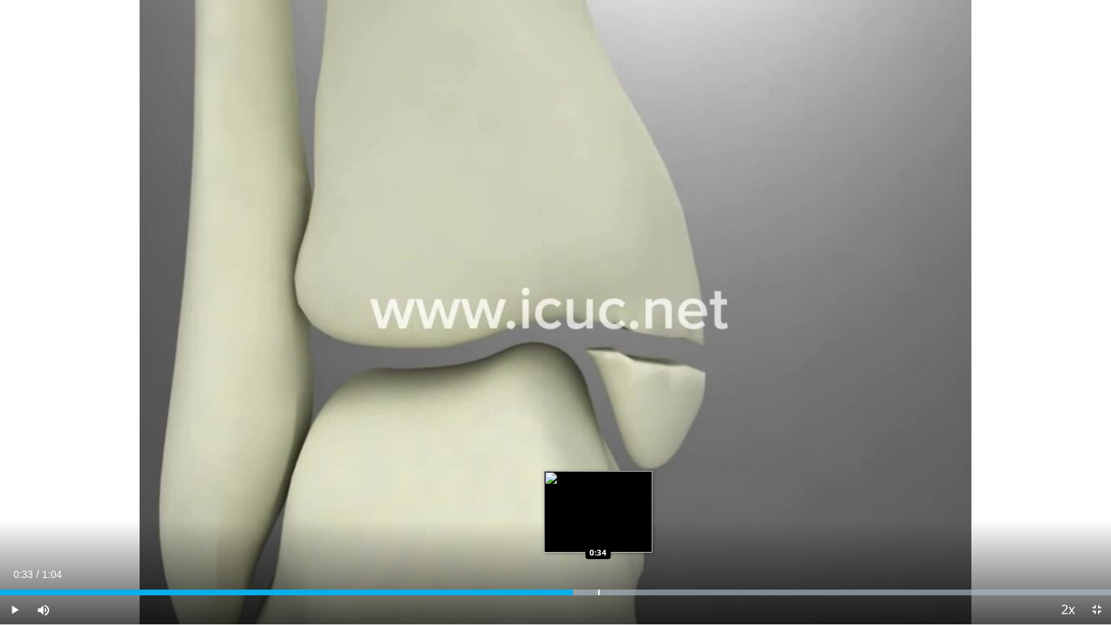
click at [598, 531] on div "Loaded : 100.00% 0:33 0:34" at bounding box center [555, 588] width 1111 height 14
click at [613, 531] on div "Loaded : 100.00% 0:35 0:35" at bounding box center [555, 588] width 1111 height 14
click at [625, 531] on div "Loaded : 100.00% 0:35 0:36" at bounding box center [555, 588] width 1111 height 14
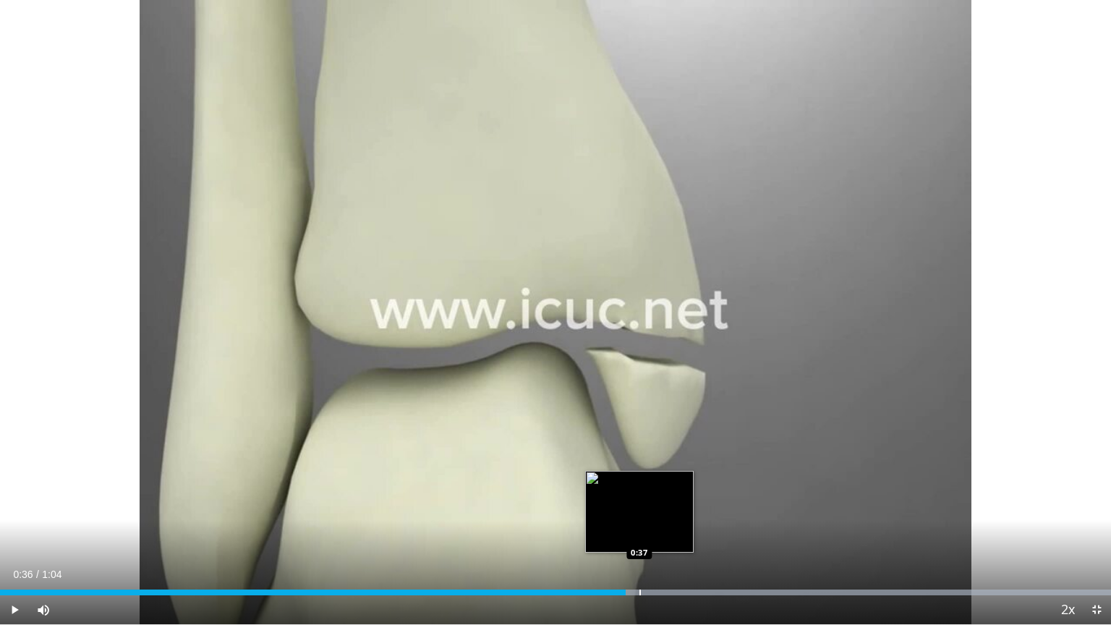
click at [639, 531] on div "Progress Bar" at bounding box center [639, 592] width 1 height 6
click at [655, 531] on div "Progress Bar" at bounding box center [655, 592] width 1 height 6
click at [666, 531] on div "Progress Bar" at bounding box center [666, 592] width 1 height 6
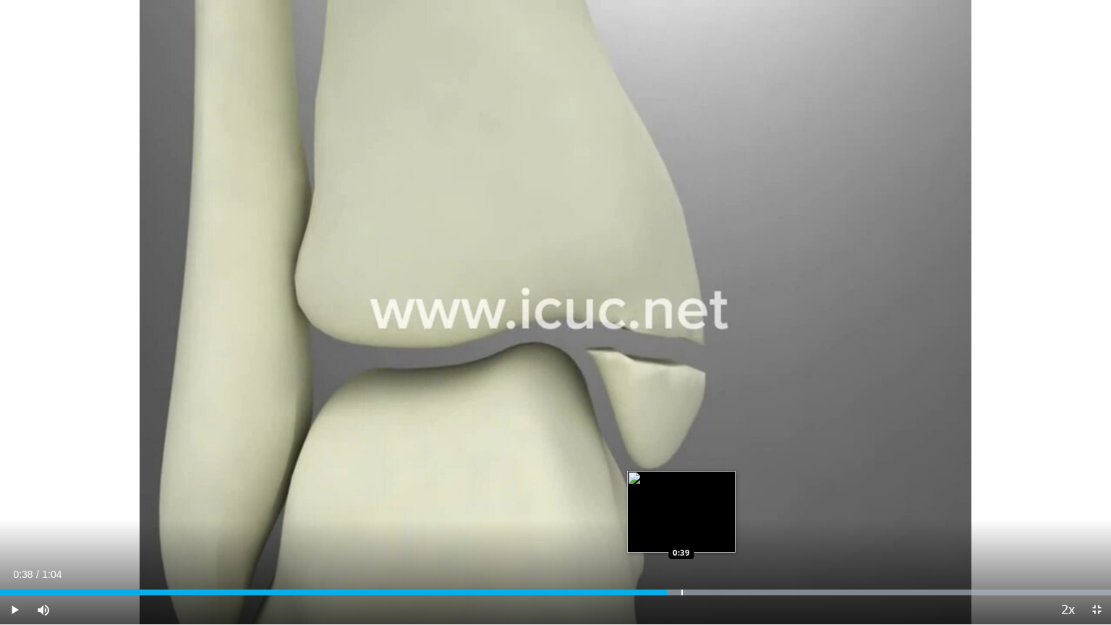
click at [681, 531] on div "Progress Bar" at bounding box center [681, 592] width 1 height 6
click at [690, 531] on div "Loaded : 100.00% 0:39 0:40" at bounding box center [555, 588] width 1111 height 14
click at [700, 531] on div "Loaded : 100.00% 0:40 0:40" at bounding box center [555, 588] width 1111 height 14
click at [711, 531] on div "Loaded : 100.00% 0:41 0:41" at bounding box center [555, 588] width 1111 height 14
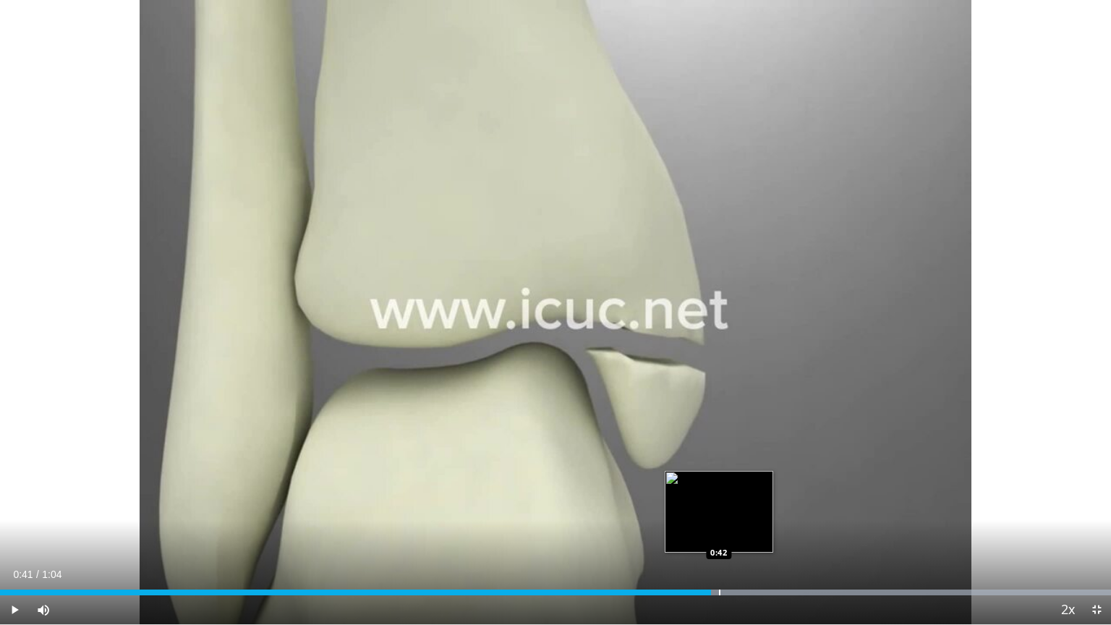
click at [719, 531] on div "Loaded : 100.00% 0:41 0:42" at bounding box center [555, 588] width 1111 height 14
click at [730, 531] on div "Loaded : 100.00% 0:42 0:42" at bounding box center [555, 588] width 1111 height 14
click at [743, 531] on div "Loaded : 100.00% 0:42 0:43" at bounding box center [555, 588] width 1111 height 14
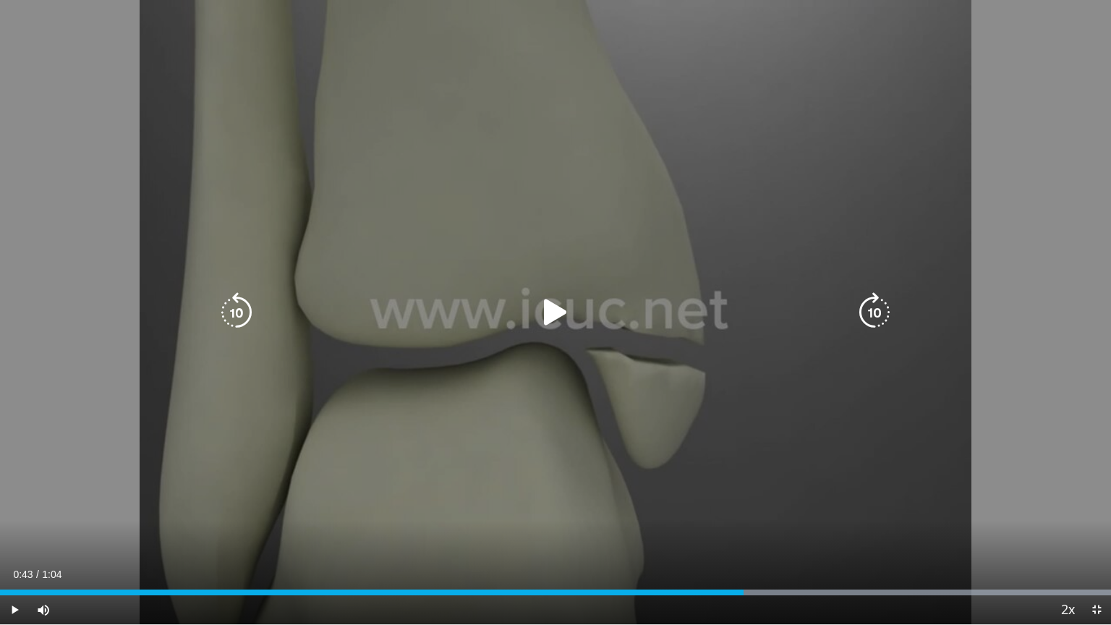
click at [557, 305] on icon "Video Player" at bounding box center [555, 312] width 40 height 40
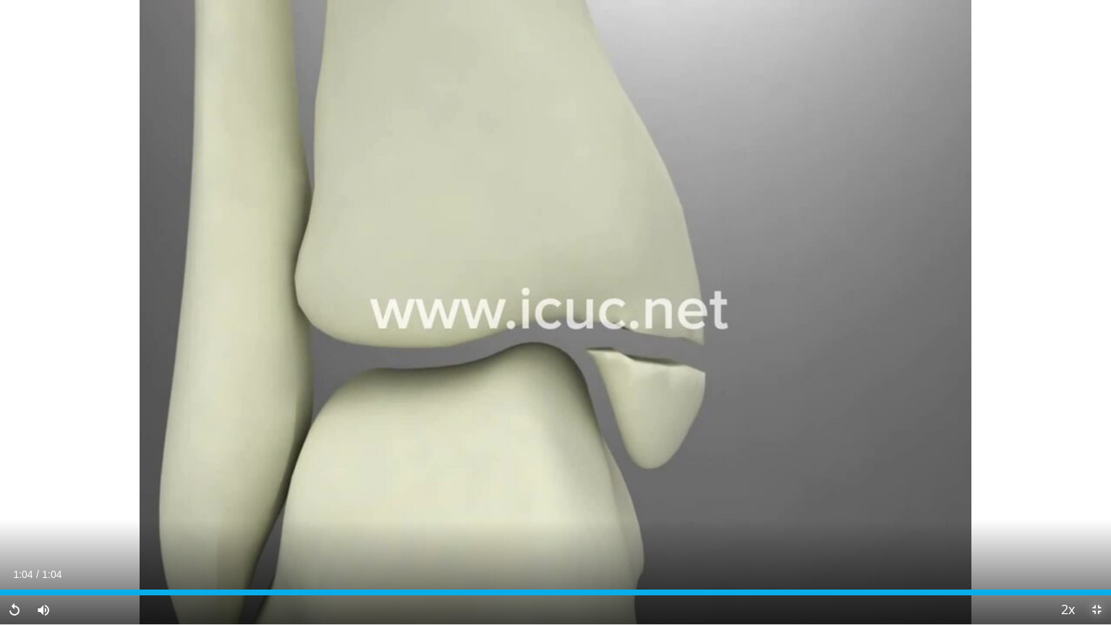
click at [1096, 531] on span "Video Player" at bounding box center [1096, 609] width 29 height 29
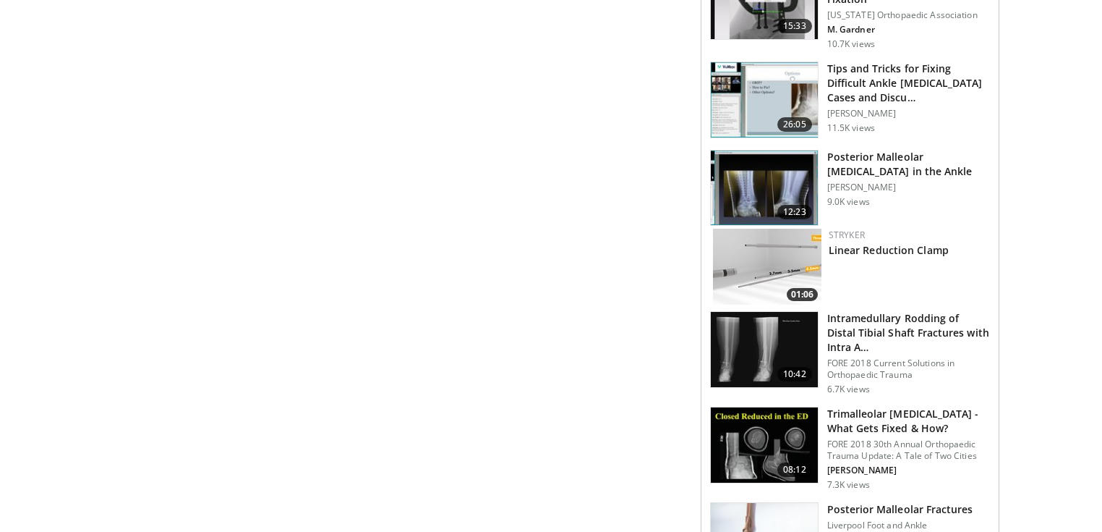
scroll to position [1620, 0]
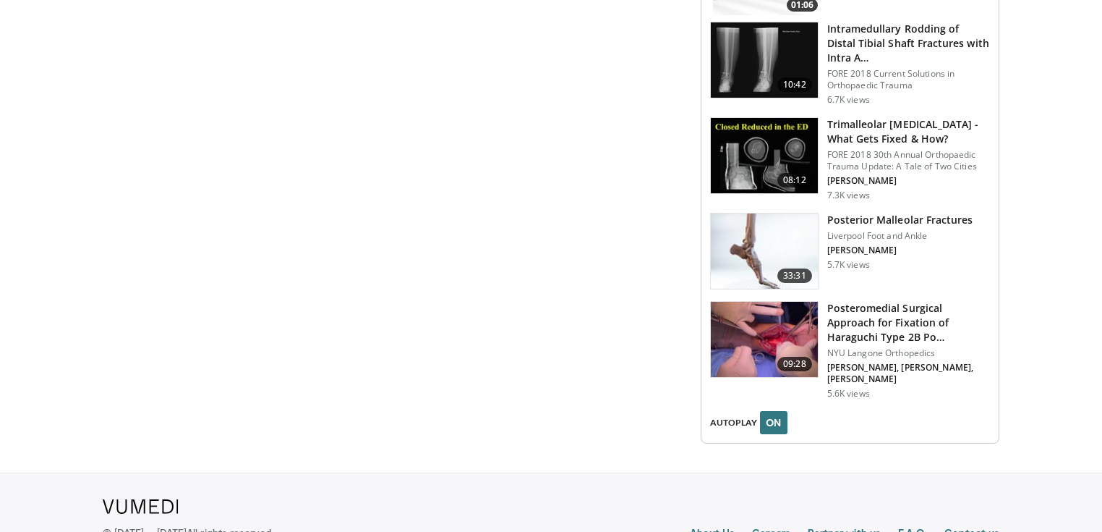
click at [847, 121] on h3 "Trimalleolar [MEDICAL_DATA] - What Gets Fixed & How?" at bounding box center [908, 131] width 163 height 29
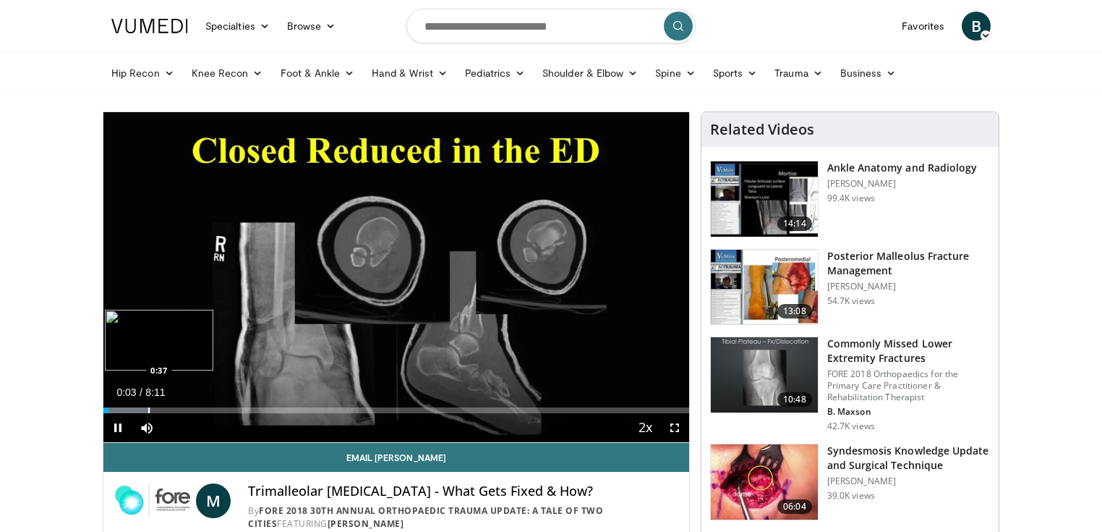
click at [148, 408] on div "Progress Bar" at bounding box center [148, 410] width 1 height 6
click at [217, 405] on div "Loaded : 8.05% 0:38 1:35" at bounding box center [396, 406] width 586 height 14
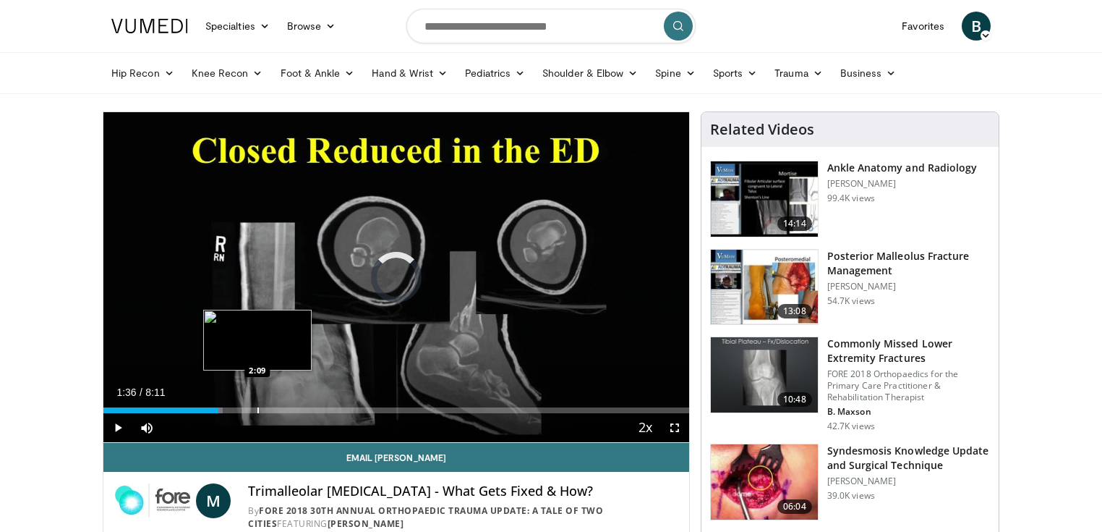
click at [257, 405] on div "Loaded : 20.35% 1:36 2:09" at bounding box center [396, 406] width 586 height 14
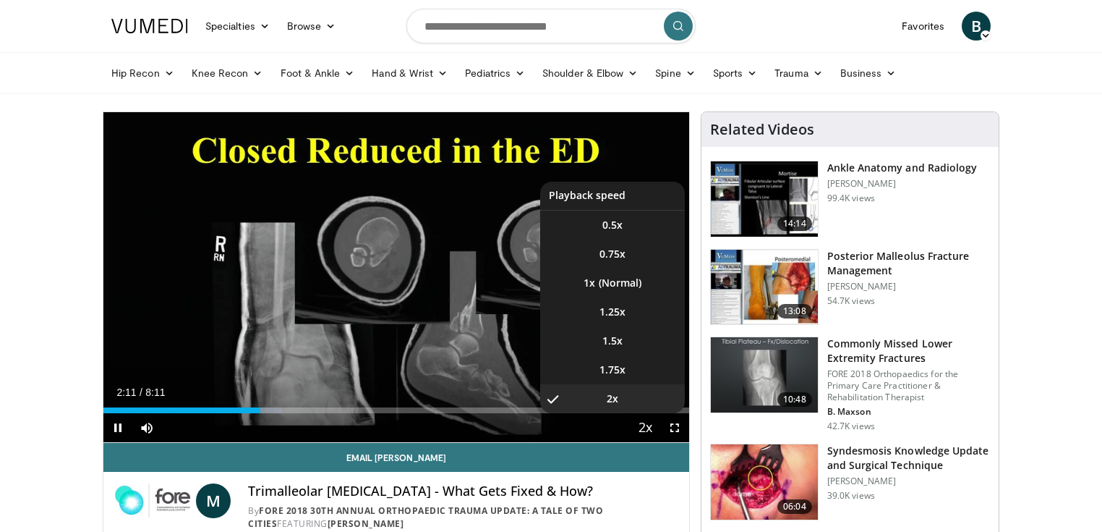
click at [648, 427] on span "Video Player" at bounding box center [646, 428] width 20 height 29
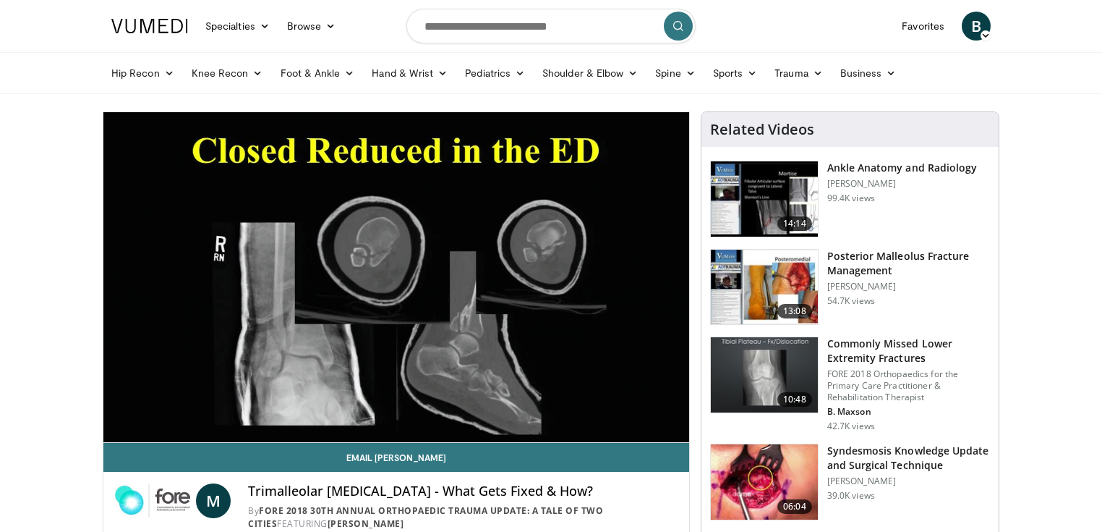
click at [648, 427] on video-js "**********" at bounding box center [396, 277] width 586 height 330
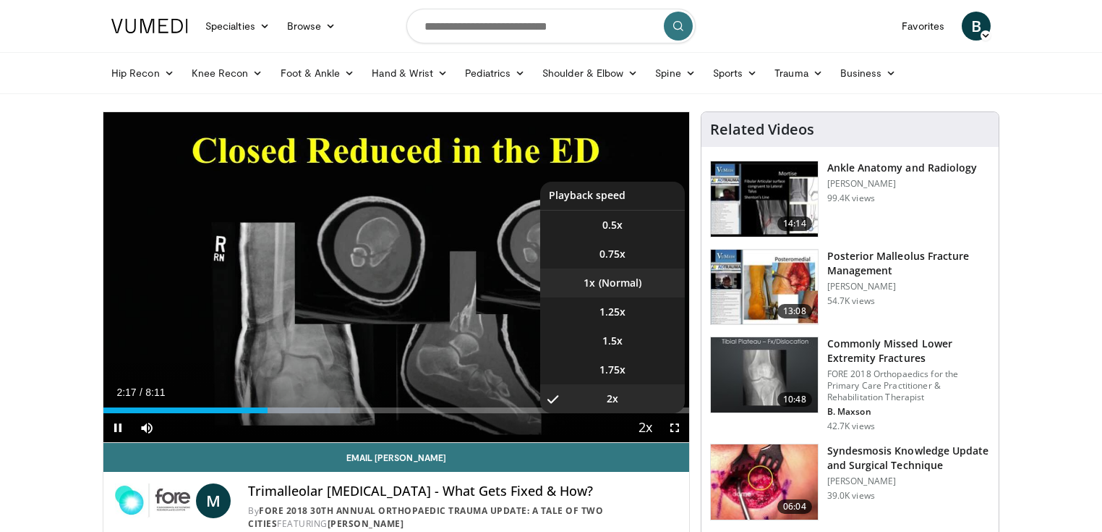
click at [605, 282] on li "1x" at bounding box center [612, 282] width 145 height 29
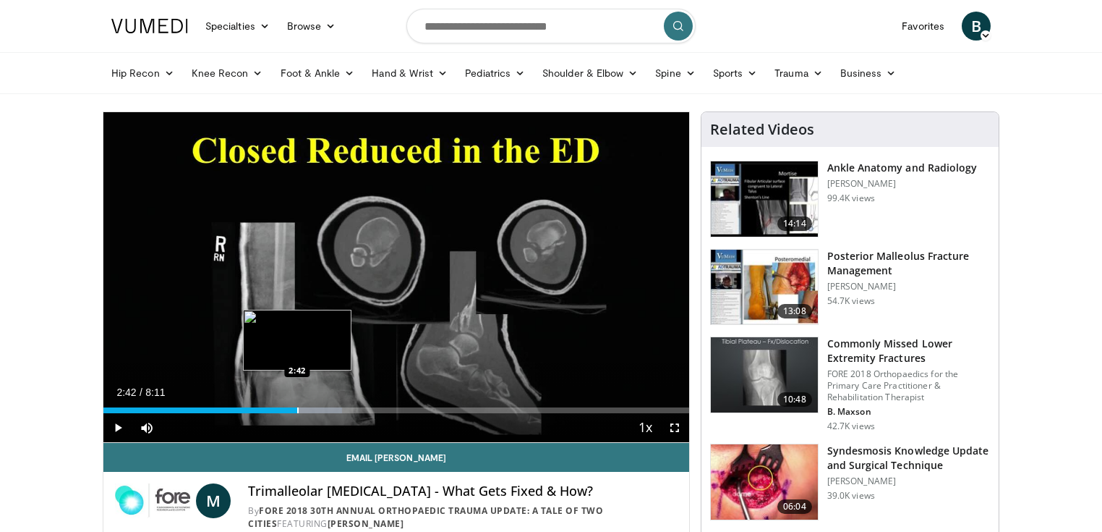
click at [297, 409] on div "Progress Bar" at bounding box center [297, 410] width 1 height 6
click at [328, 409] on div "Progress Bar" at bounding box center [328, 410] width 1 height 6
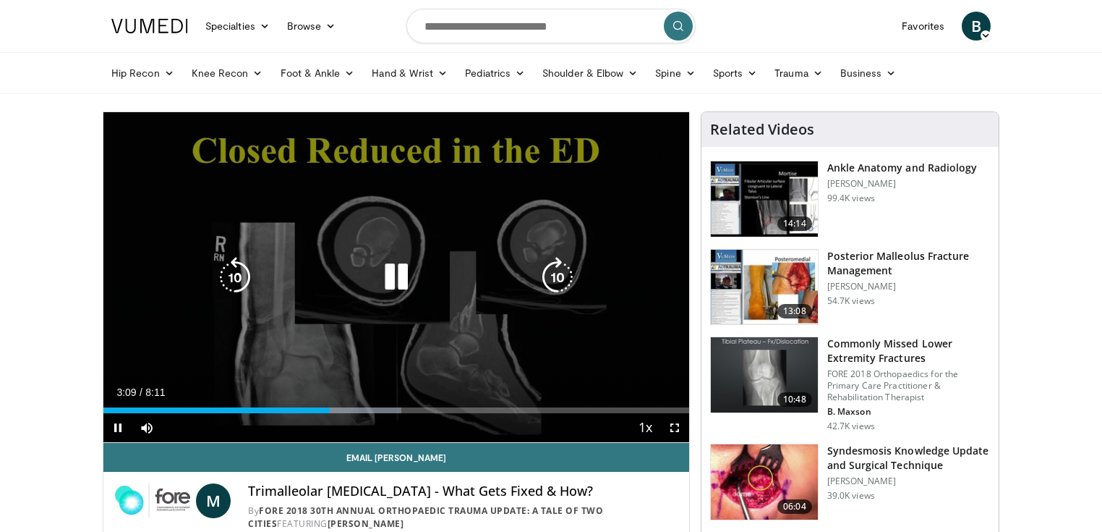
click at [353, 409] on div "Progress Bar" at bounding box center [348, 410] width 108 height 6
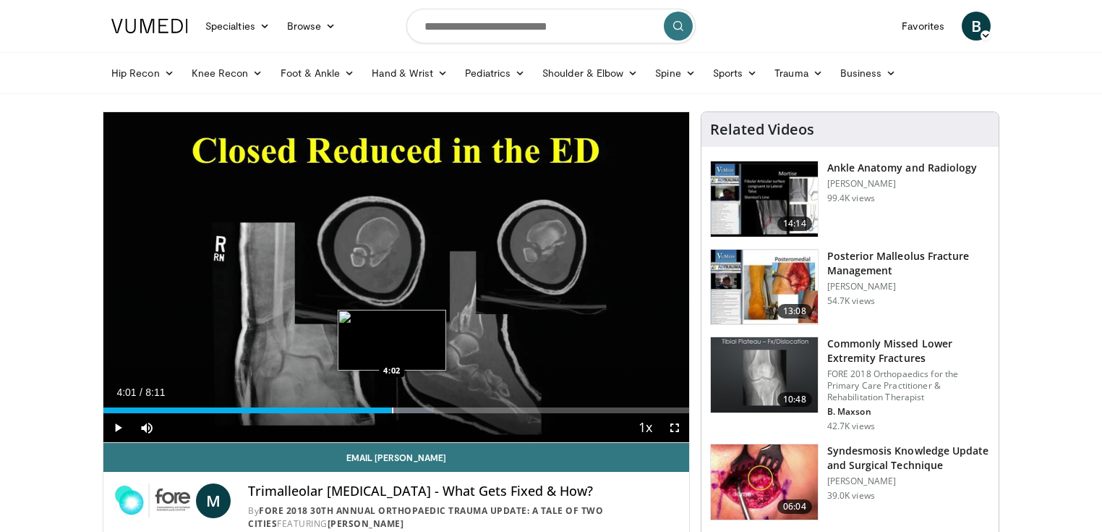
click at [391, 412] on div "Loaded : 56.47% 4:01 4:02" at bounding box center [396, 410] width 586 height 6
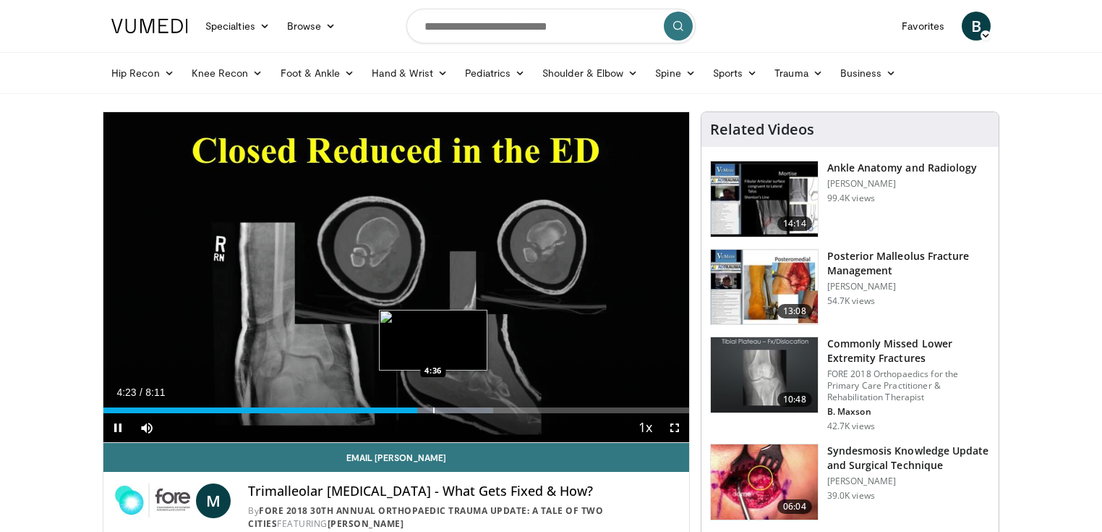
click at [433, 408] on div "Progress Bar" at bounding box center [433, 410] width 1 height 6
click at [458, 405] on div "Loaded : 66.55% 4:37 4:58" at bounding box center [396, 406] width 586 height 14
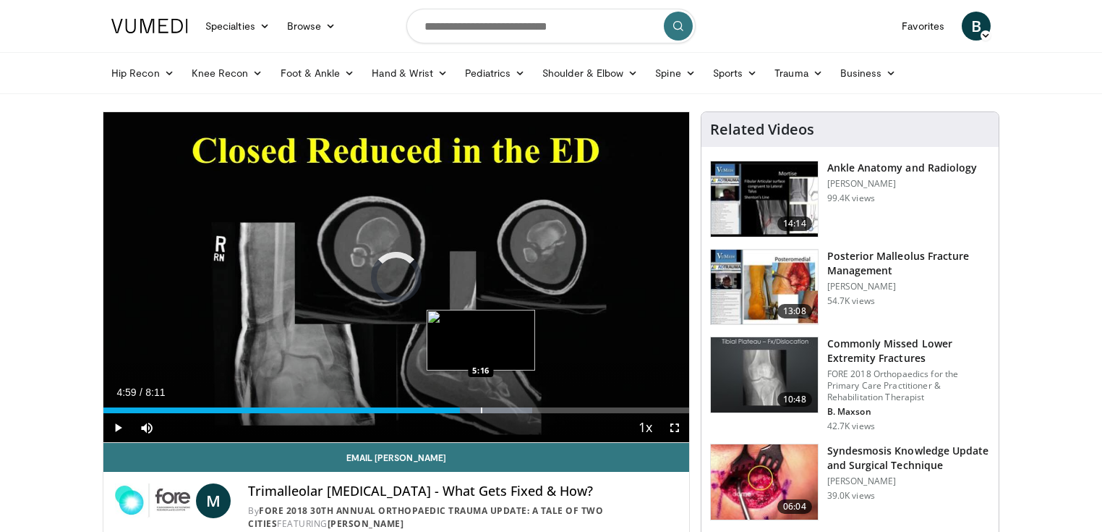
click at [481, 405] on div "Loaded : 73.28% 4:59 5:16" at bounding box center [396, 406] width 586 height 14
click at [500, 406] on div "Loaded : 76.64% 5:18 5:33" at bounding box center [396, 406] width 586 height 14
click at [521, 409] on div "Progress Bar" at bounding box center [520, 410] width 1 height 6
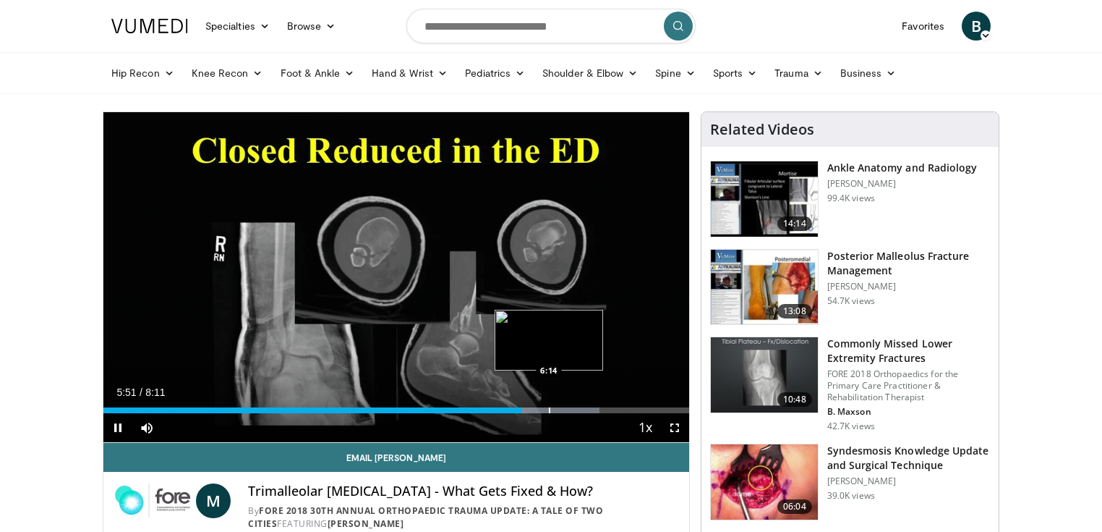
click at [549, 411] on div "Progress Bar" at bounding box center [549, 410] width 1 height 6
click at [576, 411] on div "Progress Bar" at bounding box center [576, 410] width 1 height 6
click at [598, 412] on div "Progress Bar" at bounding box center [598, 410] width 1 height 6
click at [609, 413] on div "Current Time 6:55 / Duration 8:11 Pause Skip Backward Skip Forward Mute Loaded …" at bounding box center [396, 427] width 586 height 29
click at [623, 411] on div "Progress Bar" at bounding box center [623, 410] width 1 height 6
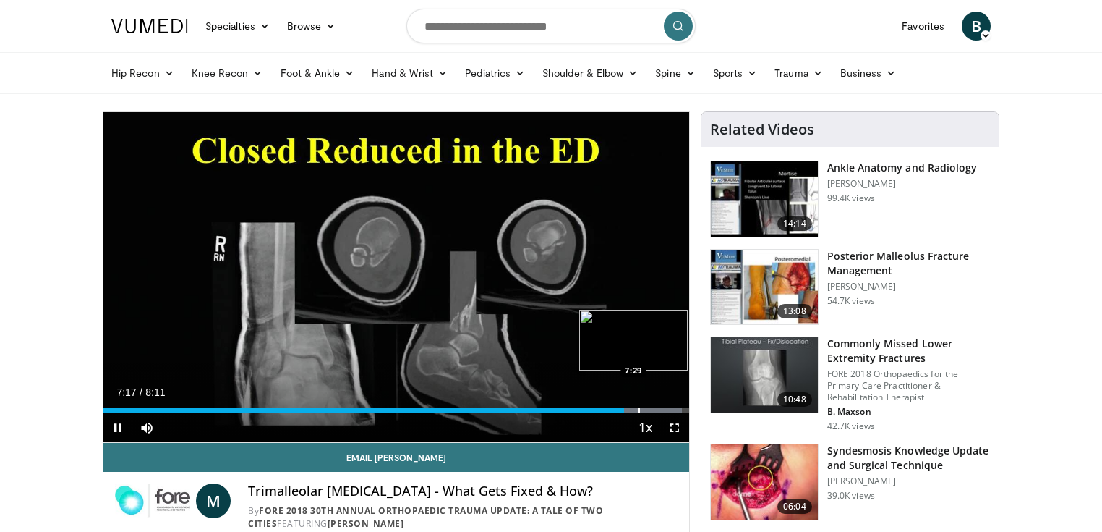
click at [639, 410] on div "Progress Bar" at bounding box center [639, 410] width 1 height 6
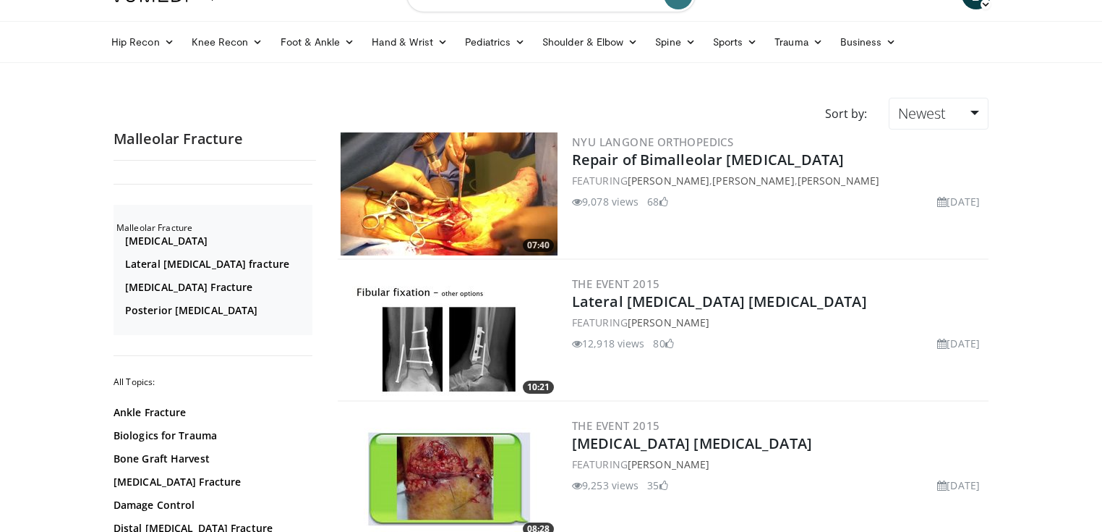
scroll to position [58, 0]
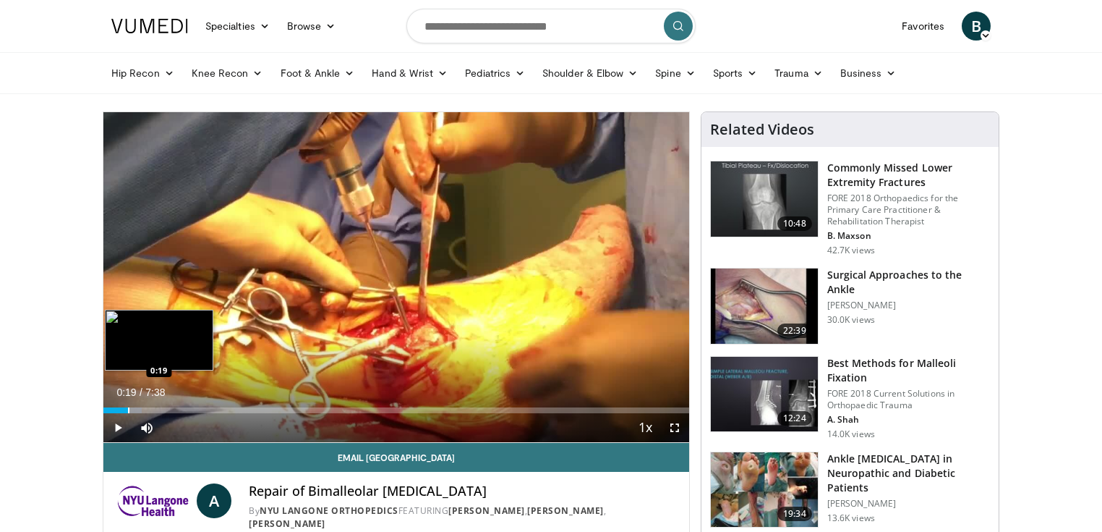
click at [127, 406] on div "Loaded : 6.54% 0:00 0:19" at bounding box center [396, 406] width 586 height 14
click at [164, 407] on div "Progress Bar" at bounding box center [163, 410] width 1 height 6
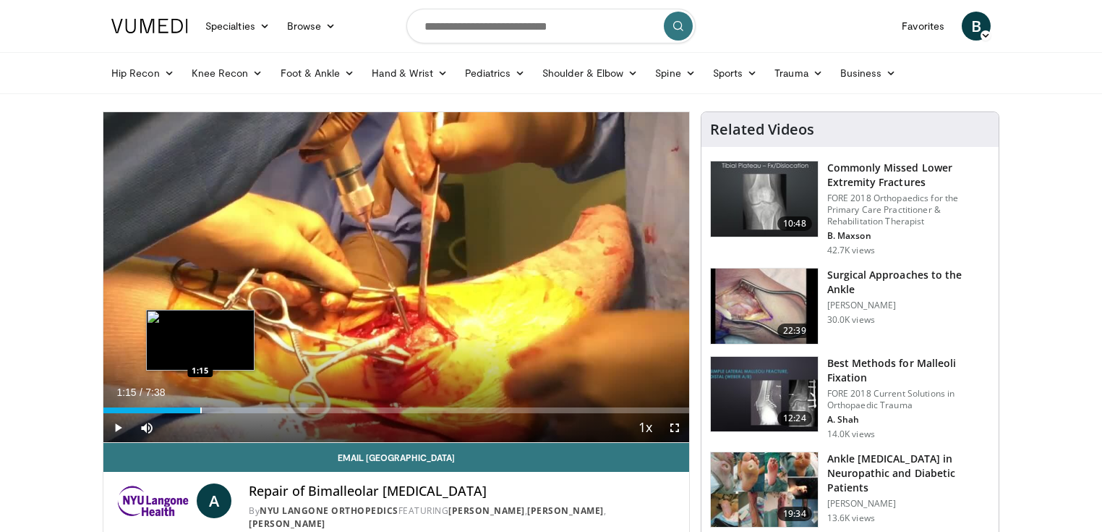
click at [200, 410] on div "Progress Bar" at bounding box center [200, 410] width 1 height 6
click at [226, 410] on div "Progress Bar" at bounding box center [226, 410] width 1 height 6
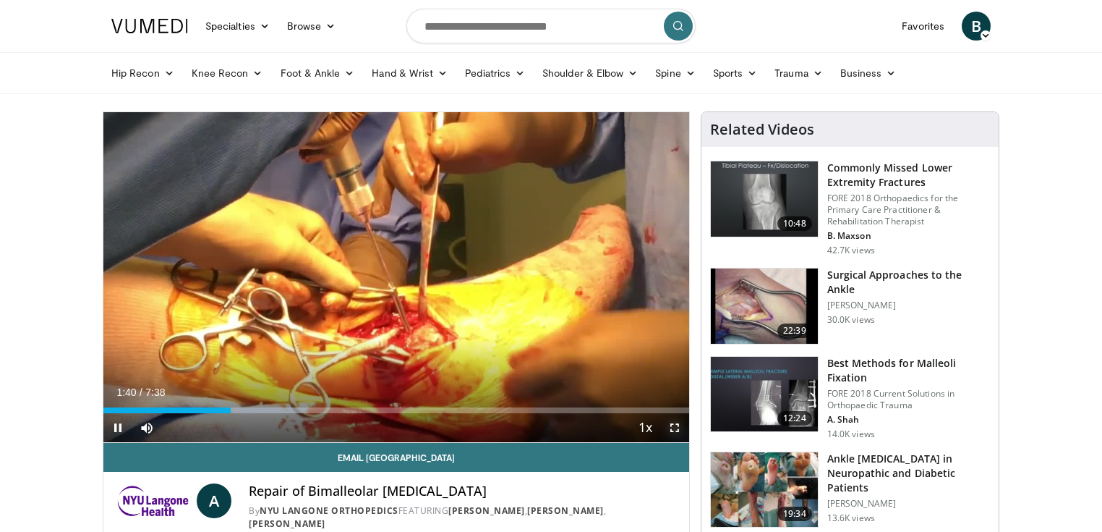
click at [675, 425] on span "Video Player" at bounding box center [674, 427] width 29 height 29
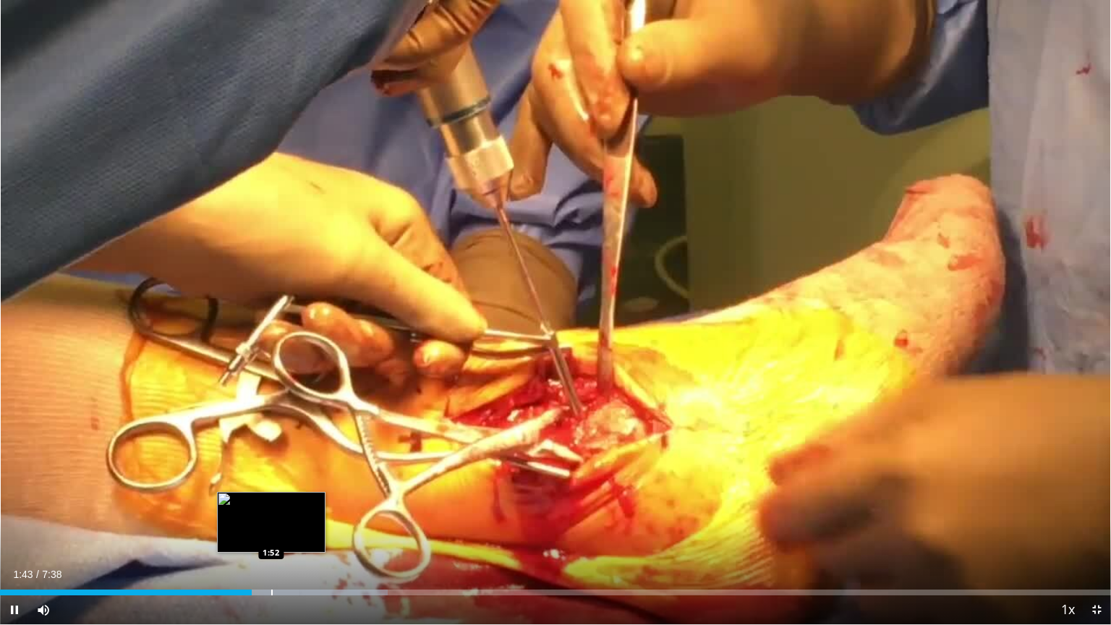
click at [271, 531] on div "Progress Bar" at bounding box center [271, 592] width 1 height 6
click at [300, 531] on div "Progress Bar" at bounding box center [336, 592] width 189 height 6
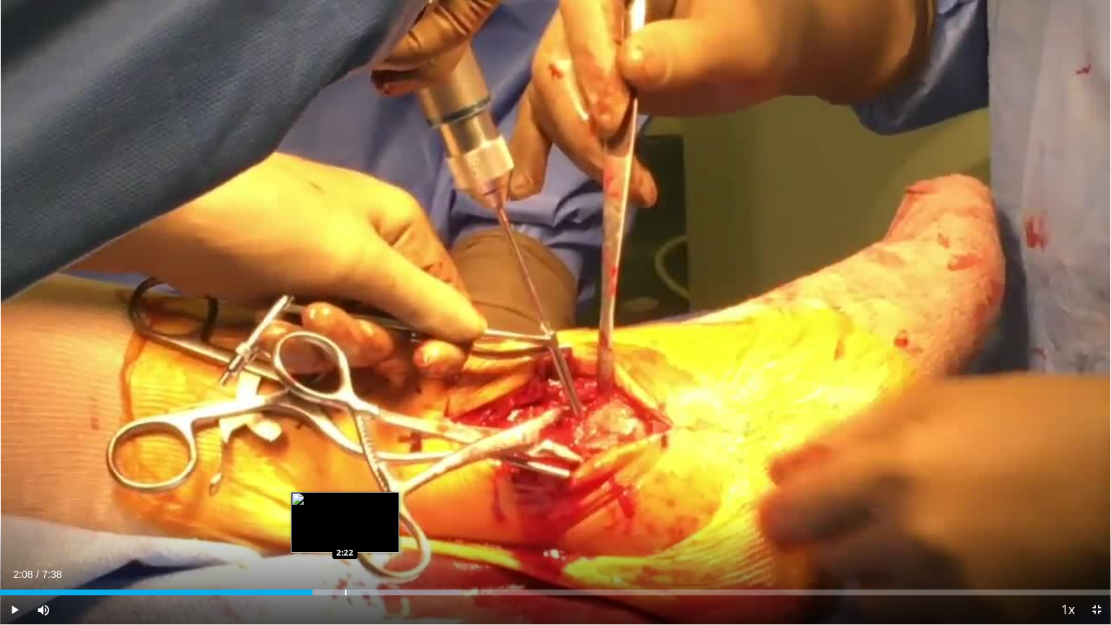
click at [345, 531] on div "Progress Bar" at bounding box center [345, 592] width 1 height 6
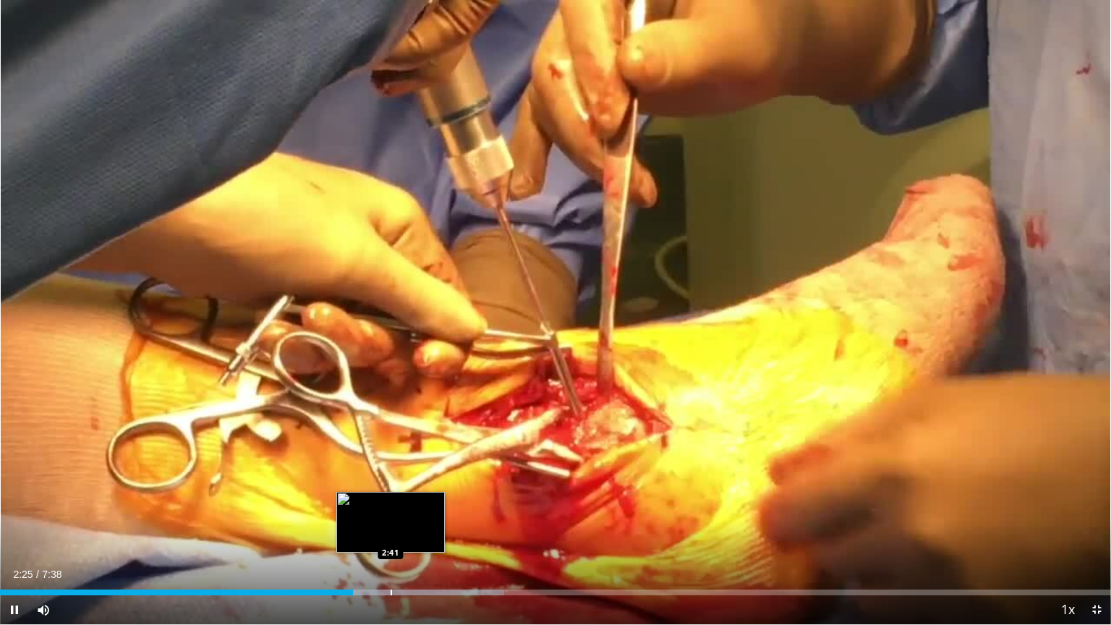
click at [391, 531] on div "10 seconds Tap to unmute" at bounding box center [555, 312] width 1111 height 624
click at [410, 531] on div "Progress Bar" at bounding box center [410, 592] width 1 height 6
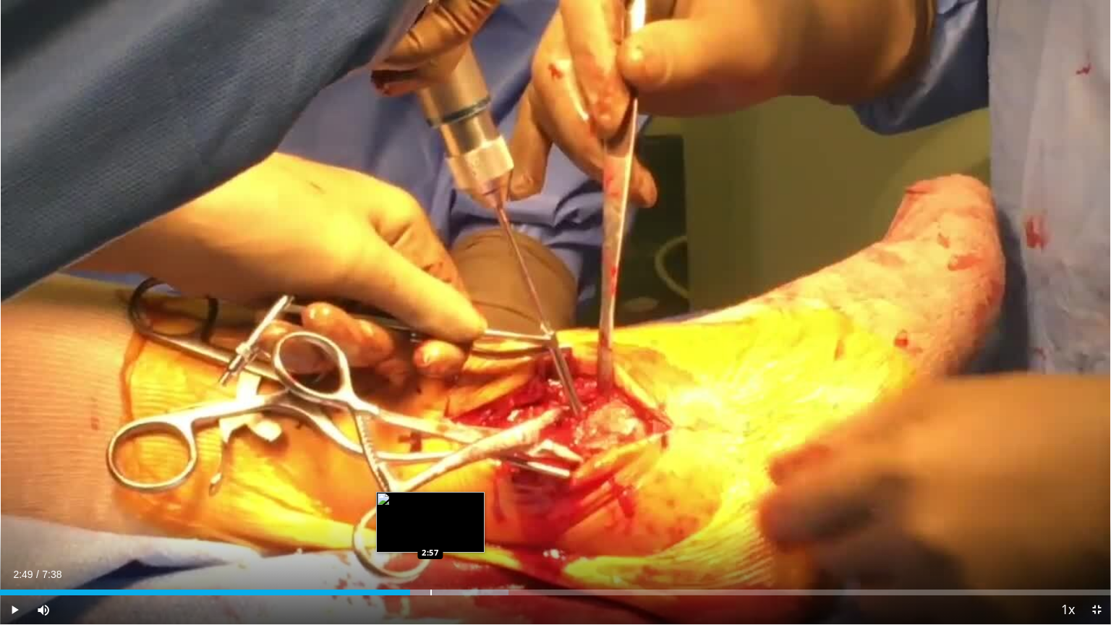
click at [431, 531] on div "Progress Bar" at bounding box center [430, 592] width 1 height 6
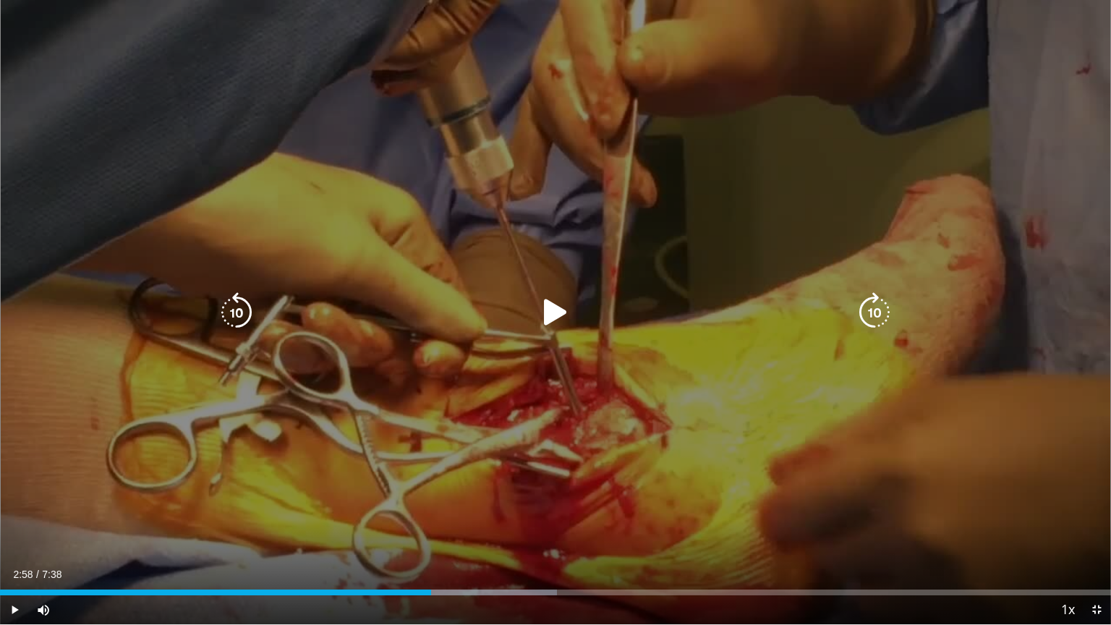
click at [434, 524] on div "10 seconds Tap to unmute" at bounding box center [555, 312] width 1111 height 624
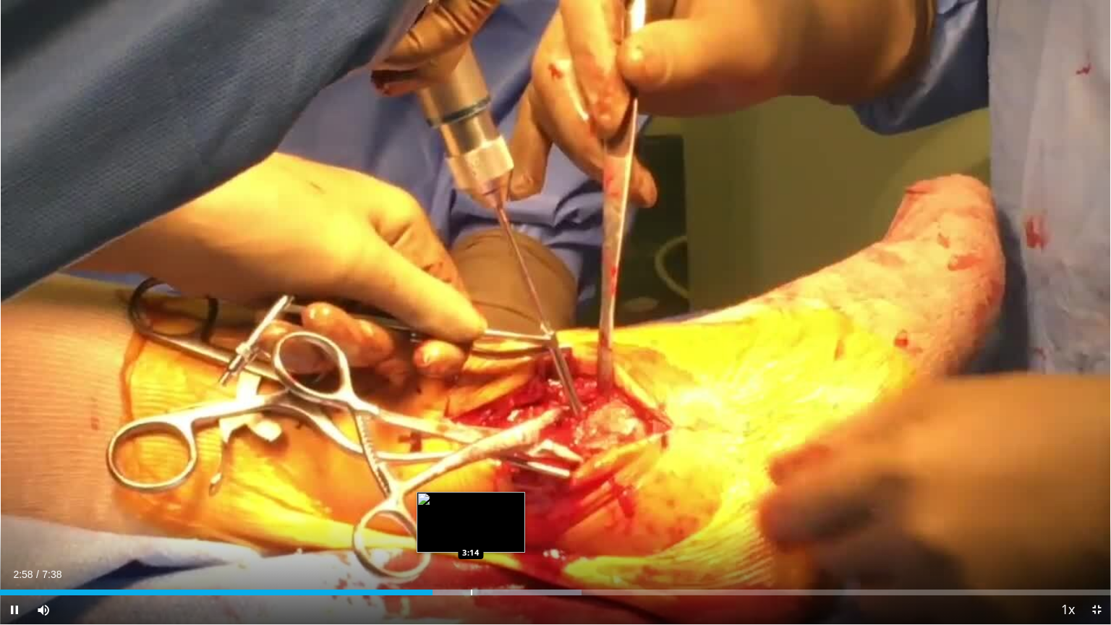
click at [471, 531] on div "Loaded : 52.34% 2:58 3:14" at bounding box center [555, 588] width 1111 height 14
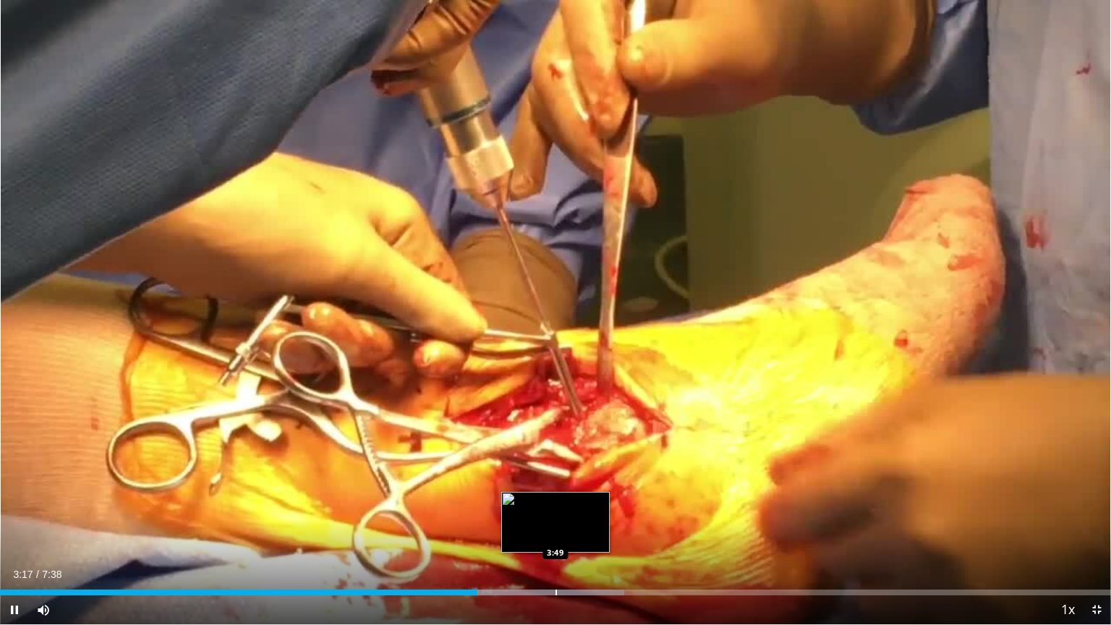
click at [555, 531] on div "Loaded : 56.18% 3:17 3:49" at bounding box center [555, 592] width 1111 height 6
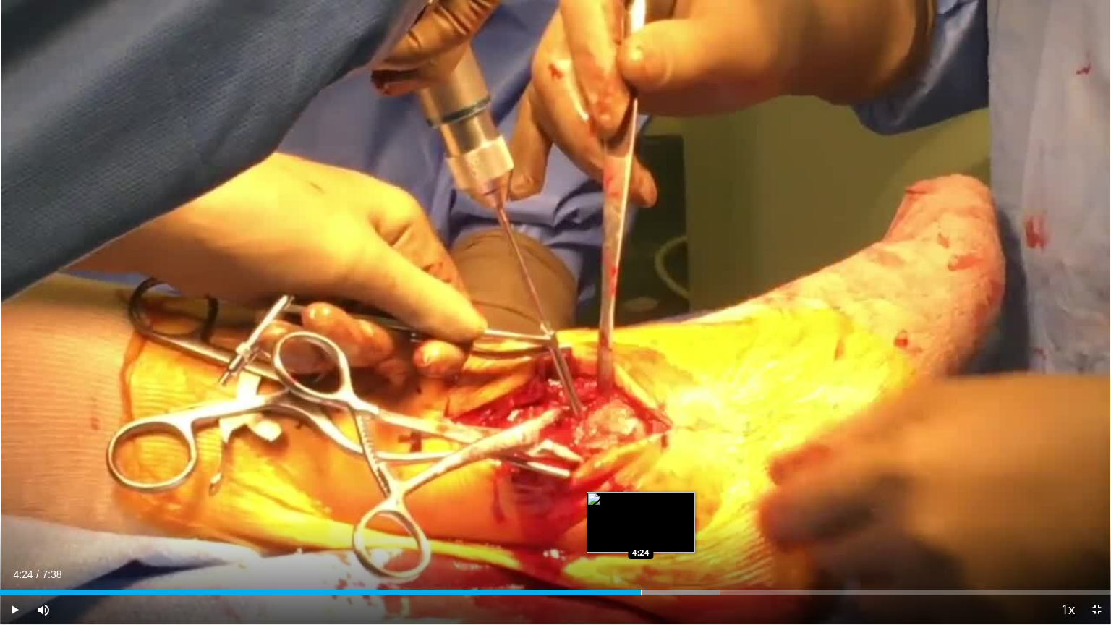
click at [641, 531] on div "Progress Bar" at bounding box center [641, 592] width 1 height 6
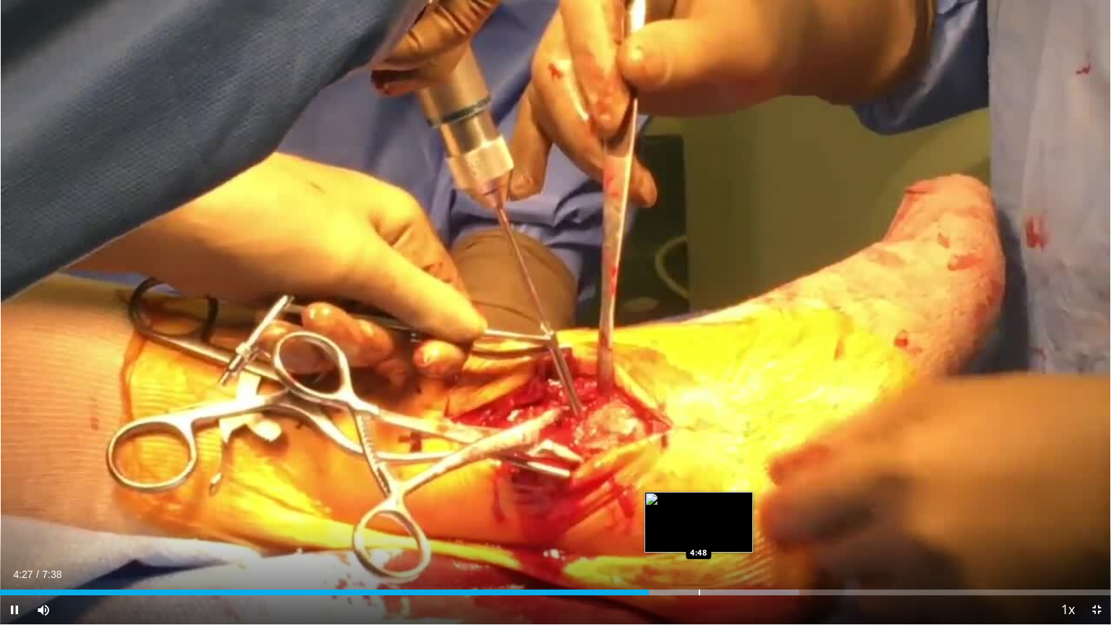
click at [698, 531] on div "Loaded : 71.97% 4:27 4:48" at bounding box center [555, 588] width 1111 height 14
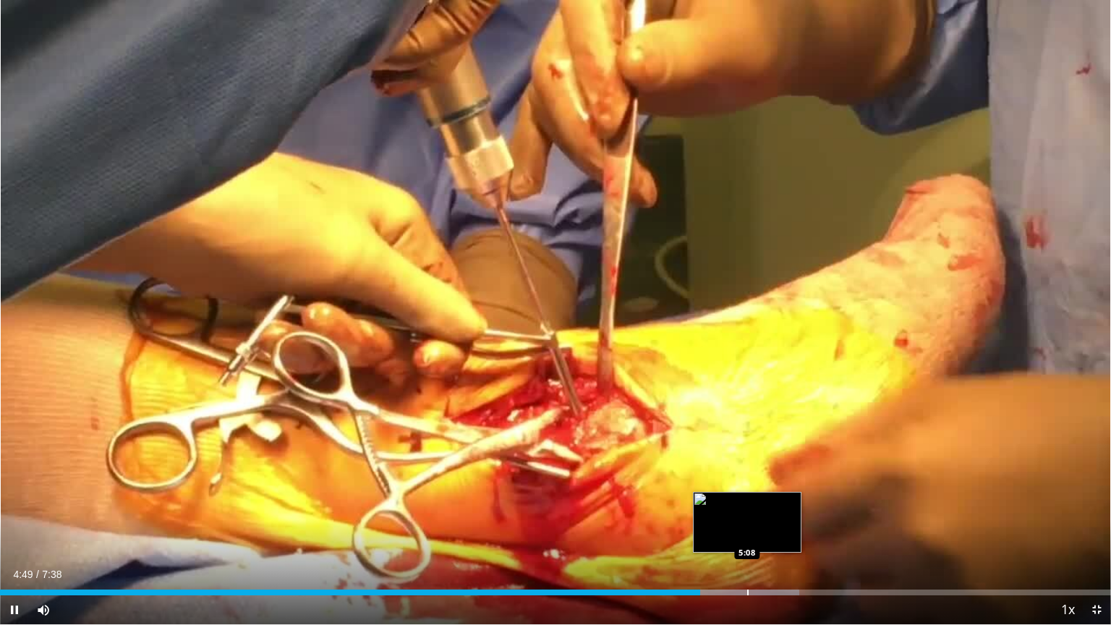
click at [747, 531] on div "Progress Bar" at bounding box center [747, 592] width 1 height 6
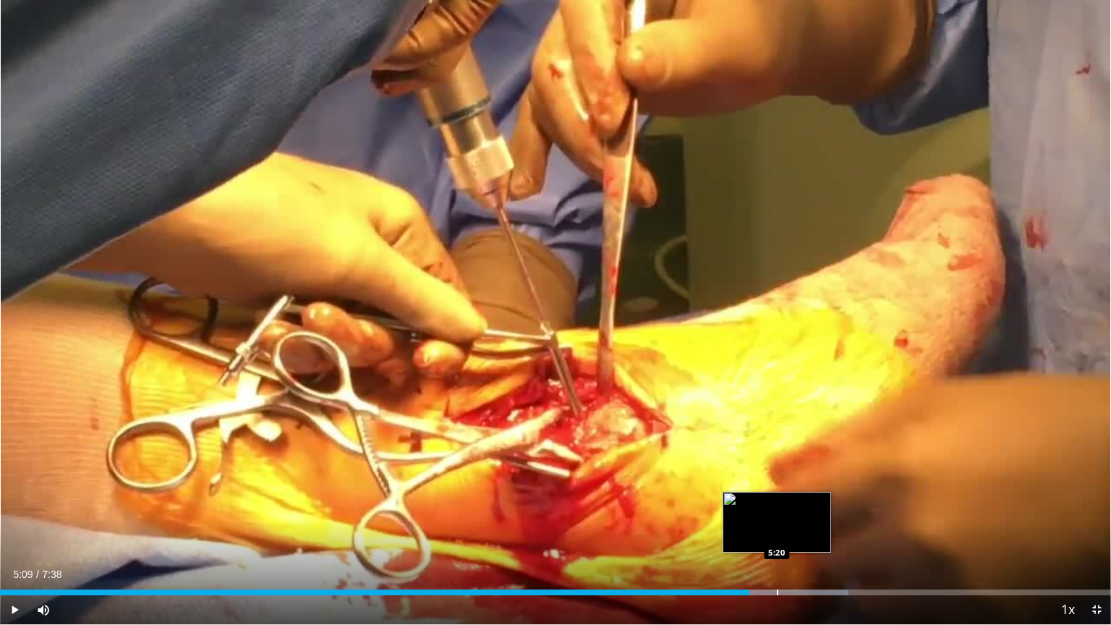
click at [778, 531] on div "Progress Bar" at bounding box center [762, 592] width 172 height 6
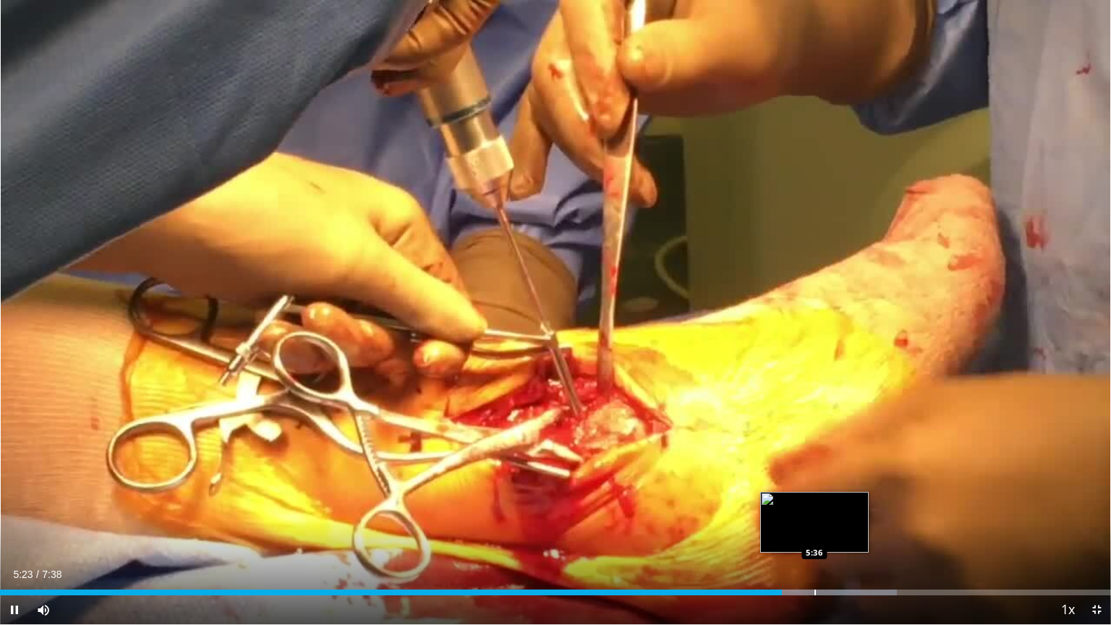
click at [815, 531] on div "10 seconds Tap to unmute" at bounding box center [555, 312] width 1111 height 624
click at [845, 531] on div "Progress Bar" at bounding box center [845, 592] width 1 height 6
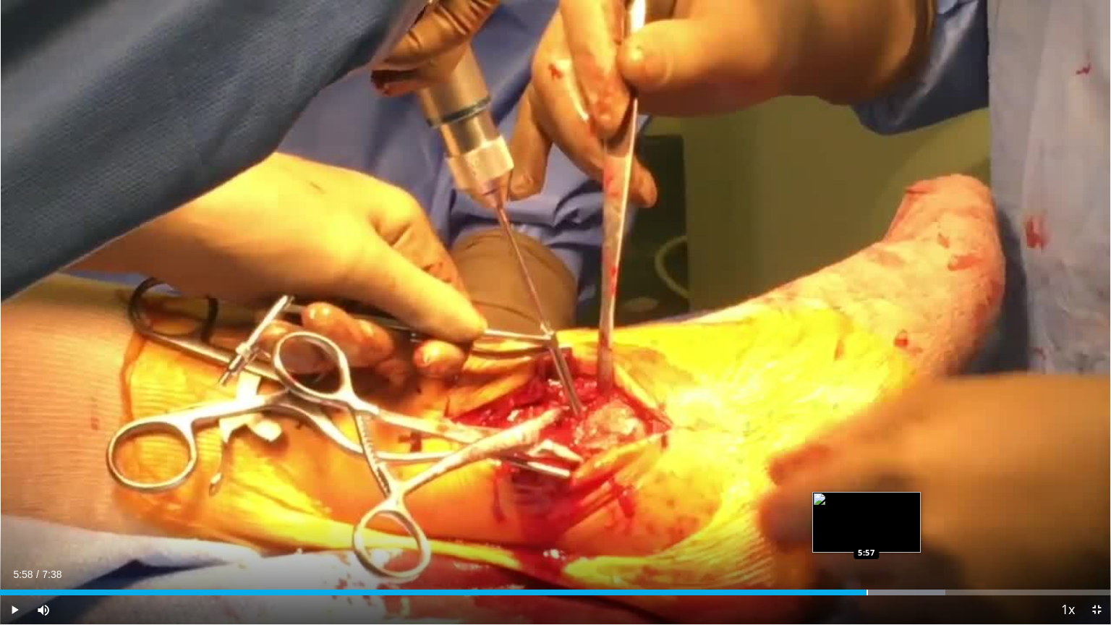
click at [867, 531] on div "Progress Bar" at bounding box center [866, 592] width 1 height 6
click at [884, 531] on div "Progress Bar" at bounding box center [884, 592] width 1 height 6
click at [900, 531] on div "Progress Bar" at bounding box center [900, 592] width 1 height 6
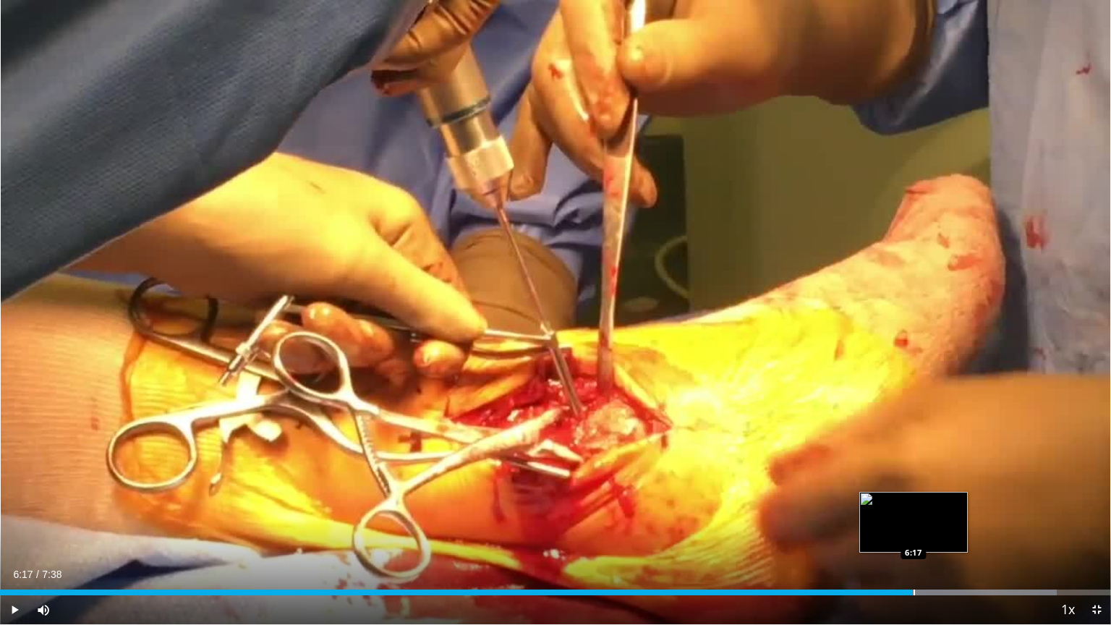
click at [913, 531] on div "Progress Bar" at bounding box center [913, 592] width 1 height 6
click at [926, 531] on div "Progress Bar" at bounding box center [926, 592] width 1 height 6
click at [942, 531] on div "Progress Bar" at bounding box center [942, 592] width 1 height 6
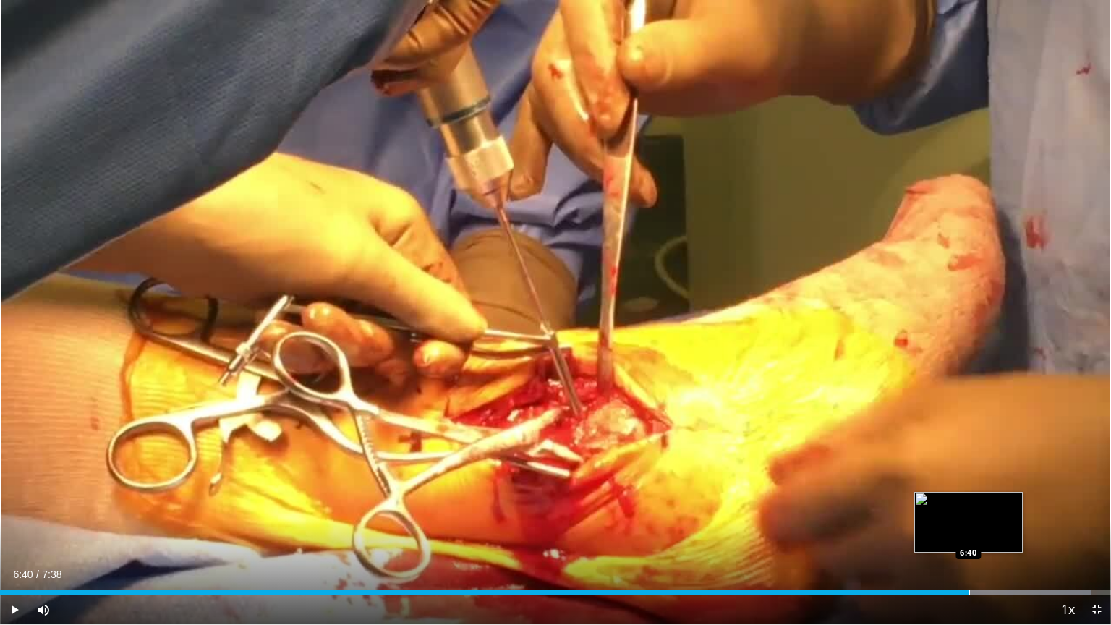
click at [968, 531] on div "Progress Bar" at bounding box center [968, 592] width 1 height 6
drag, startPoint x: 992, startPoint y: 592, endPoint x: 1001, endPoint y: 593, distance: 8.7
click at [994, 531] on div "Progress Bar" at bounding box center [992, 592] width 1 height 6
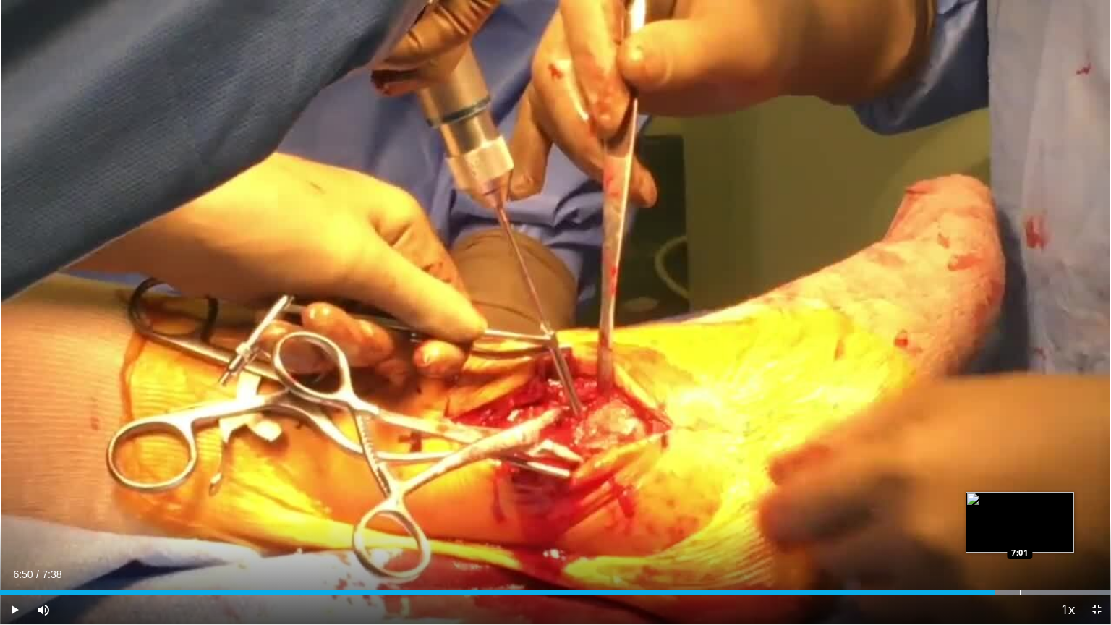
click at [1020, 531] on div "Progress Bar" at bounding box center [1020, 592] width 1 height 6
click at [1095, 531] on span "Video Player" at bounding box center [1096, 609] width 29 height 29
